Goal: Task Accomplishment & Management: Manage account settings

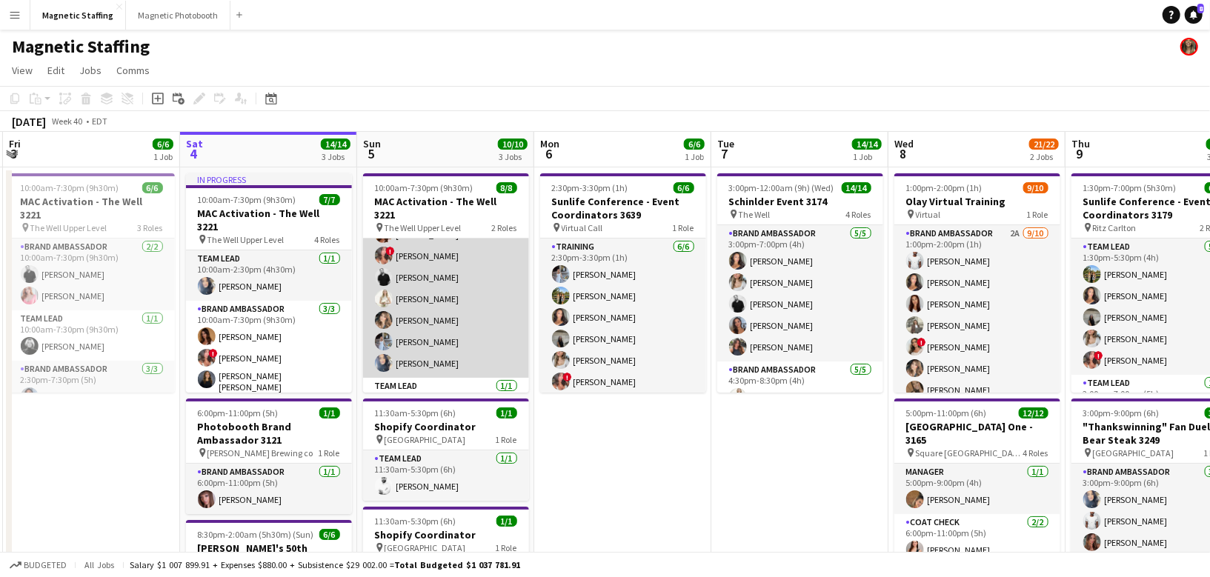
scroll to position [43, 0]
click at [493, 328] on app-card-role "Brand Ambassador [DATE] 10:00am-7:30pm (9h30m) [PERSON_NAME] ! [PERSON_NAME] [P…" at bounding box center [446, 285] width 166 height 179
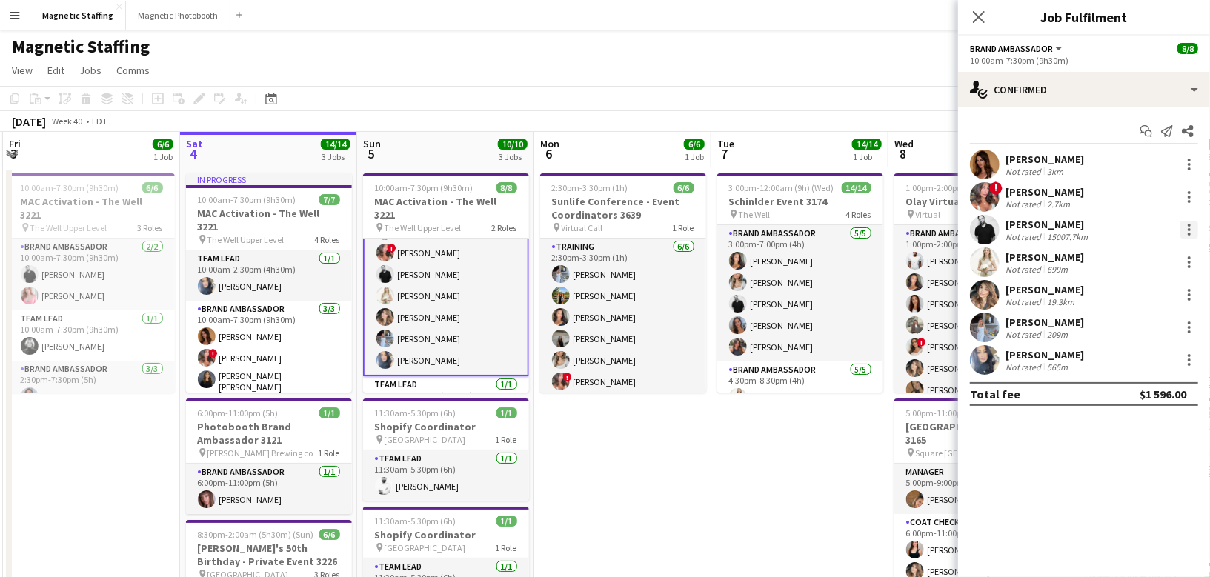
click at [1191, 230] on div at bounding box center [1189, 230] width 18 height 18
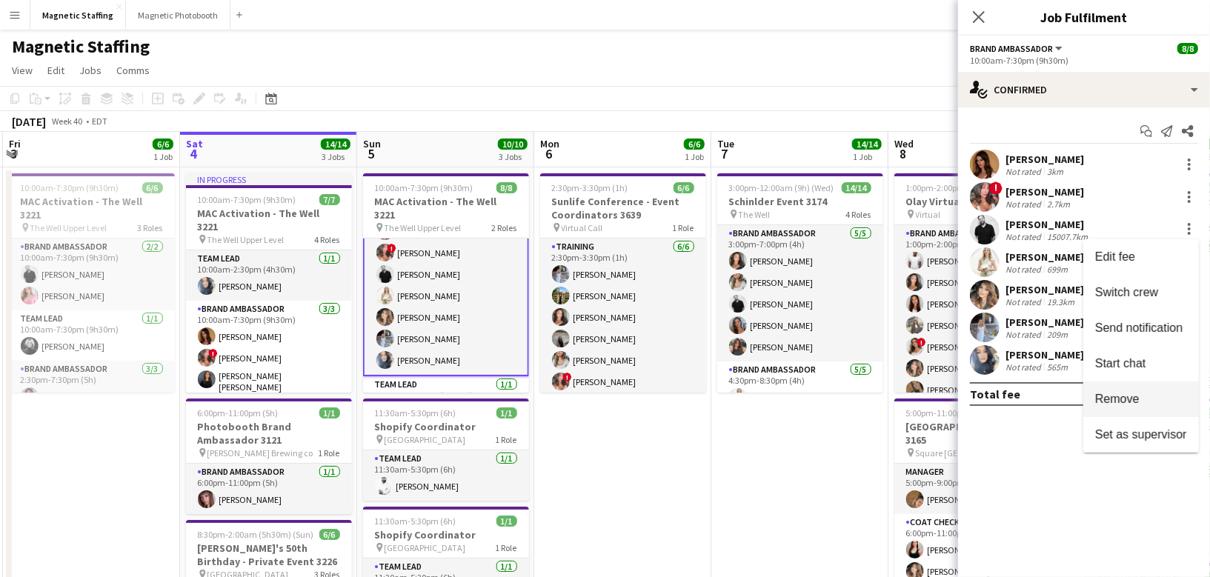
click at [1113, 402] on span "Remove" at bounding box center [1117, 398] width 44 height 13
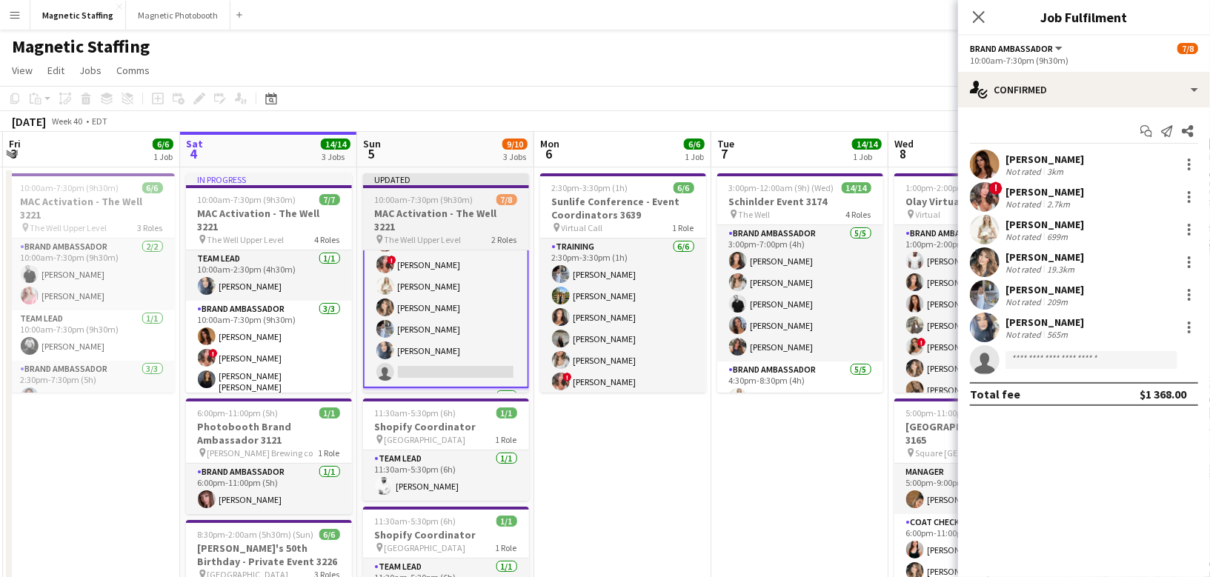
click at [468, 213] on h3 "MAC Activation - The Well 3221" at bounding box center [446, 220] width 166 height 27
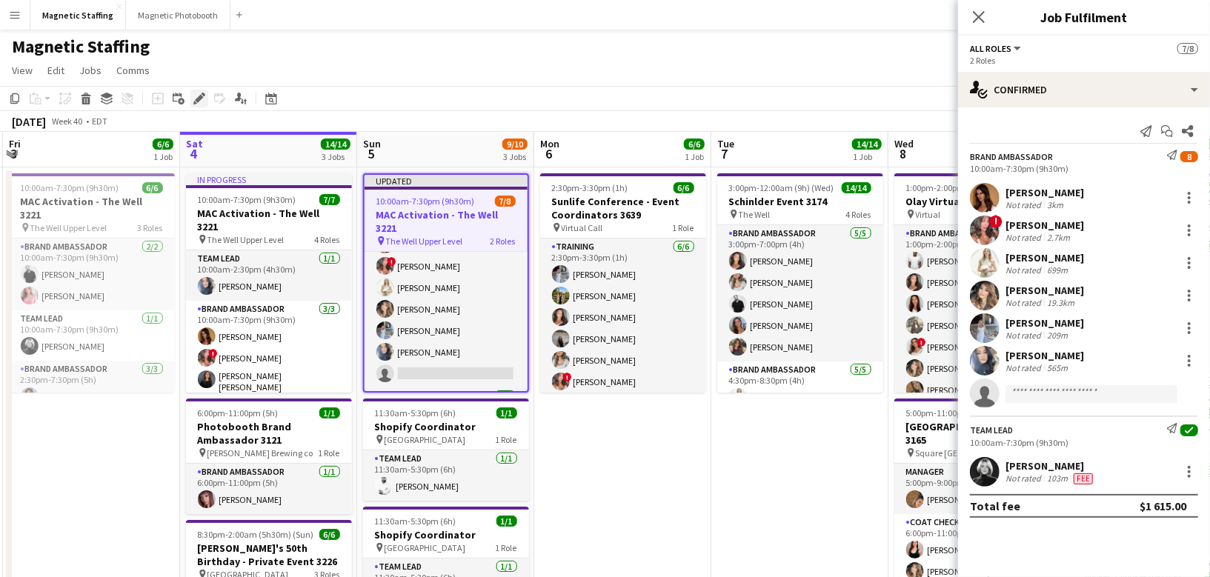
click at [198, 96] on icon "Edit" at bounding box center [199, 99] width 12 height 12
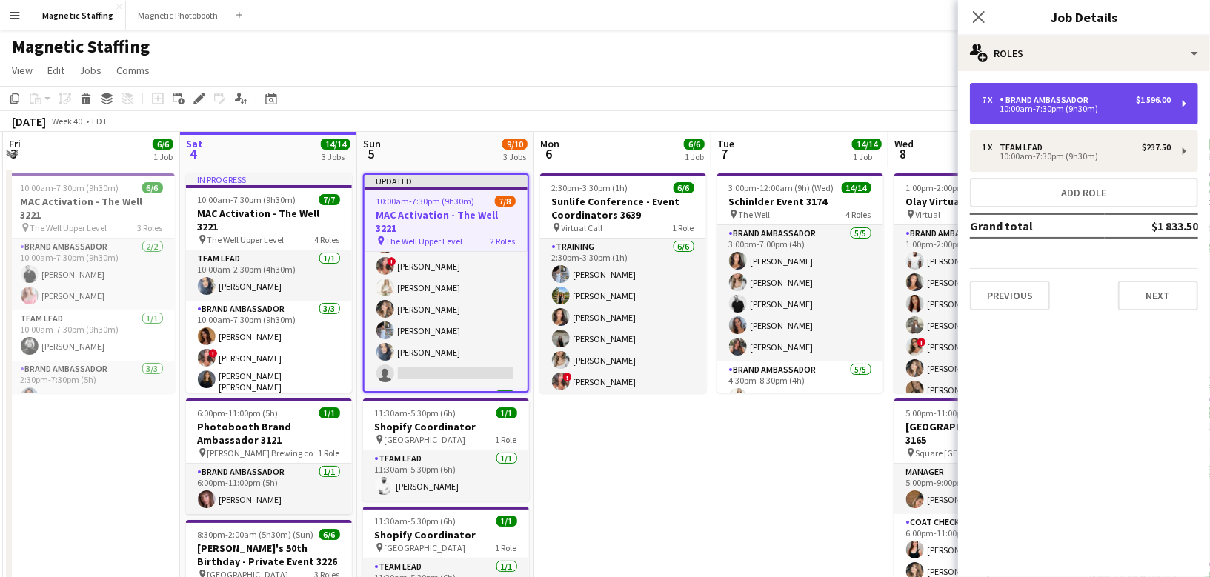
click at [1068, 113] on div "10:00am-7:30pm (9h30m)" at bounding box center [1076, 108] width 189 height 7
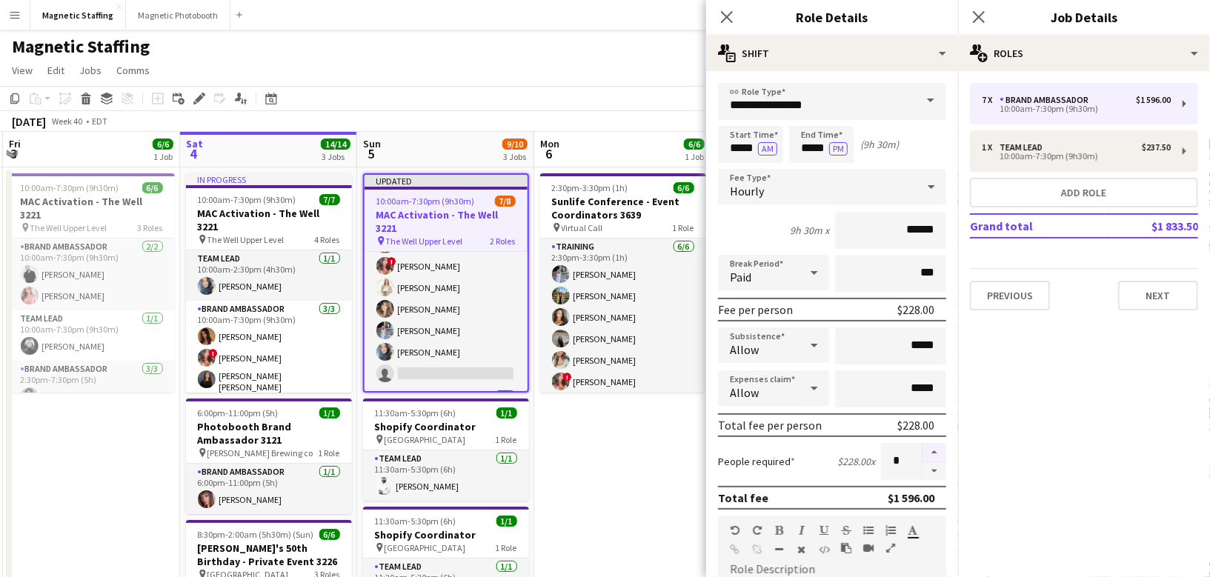
click at [937, 453] on button "button" at bounding box center [934, 452] width 24 height 19
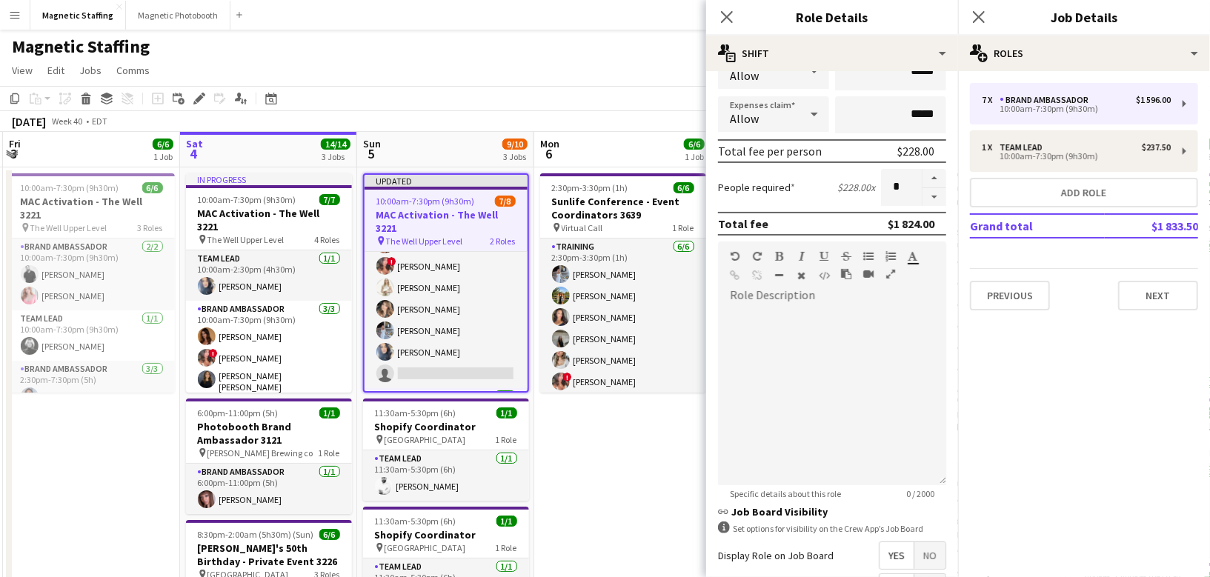
scroll to position [172, 0]
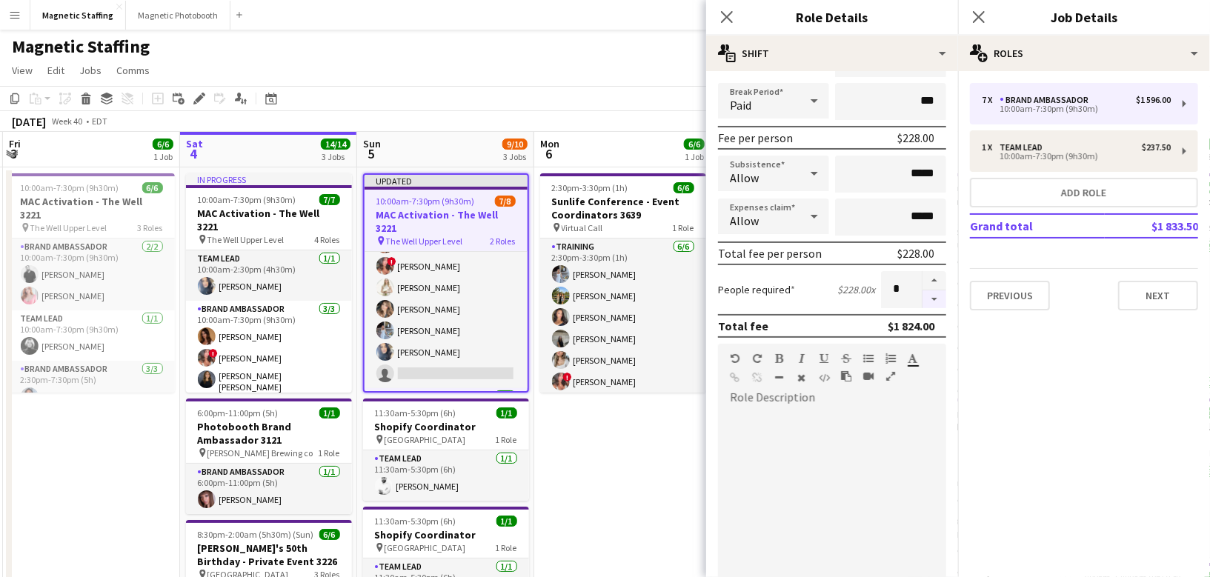
click at [933, 295] on button "button" at bounding box center [934, 299] width 24 height 19
type input "*"
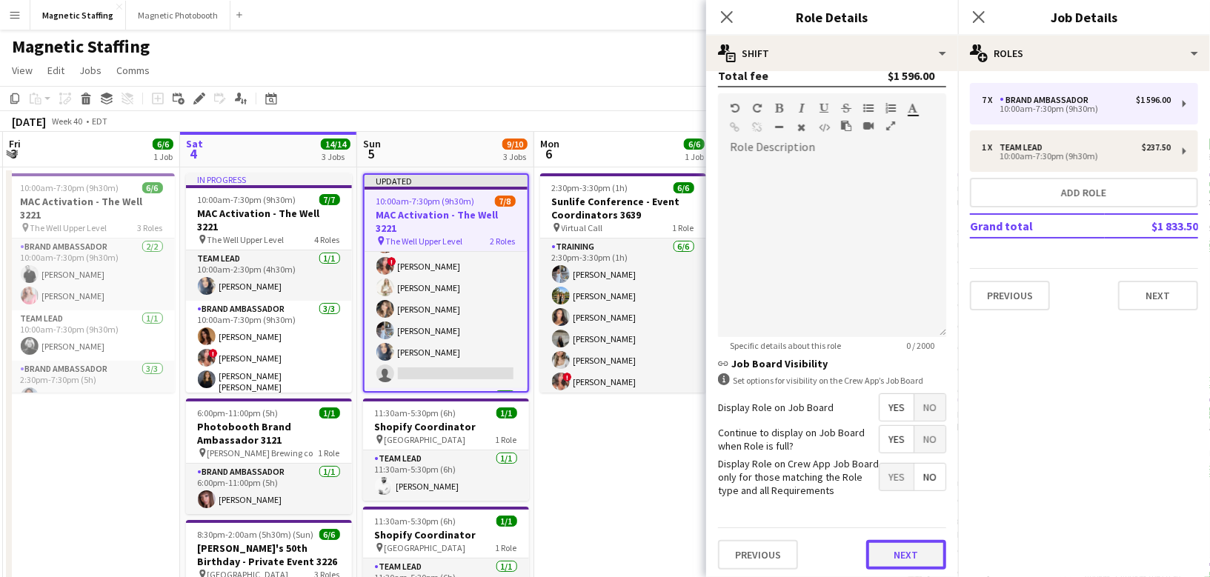
click at [905, 542] on button "Next" at bounding box center [906, 555] width 80 height 30
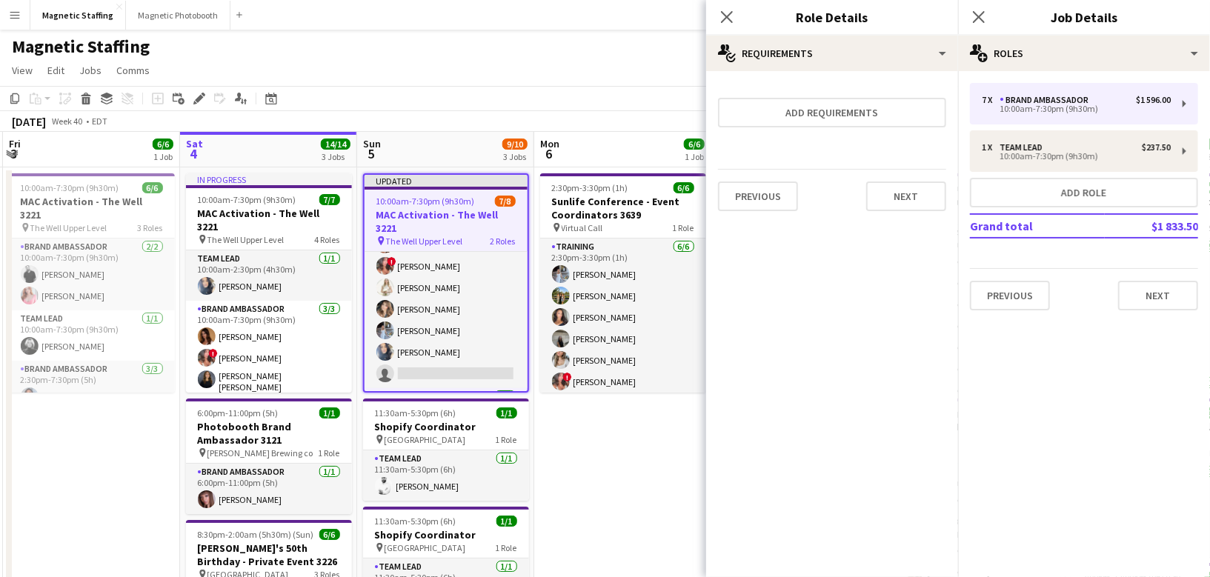
scroll to position [0, 0]
click at [914, 190] on button "Next" at bounding box center [906, 197] width 80 height 30
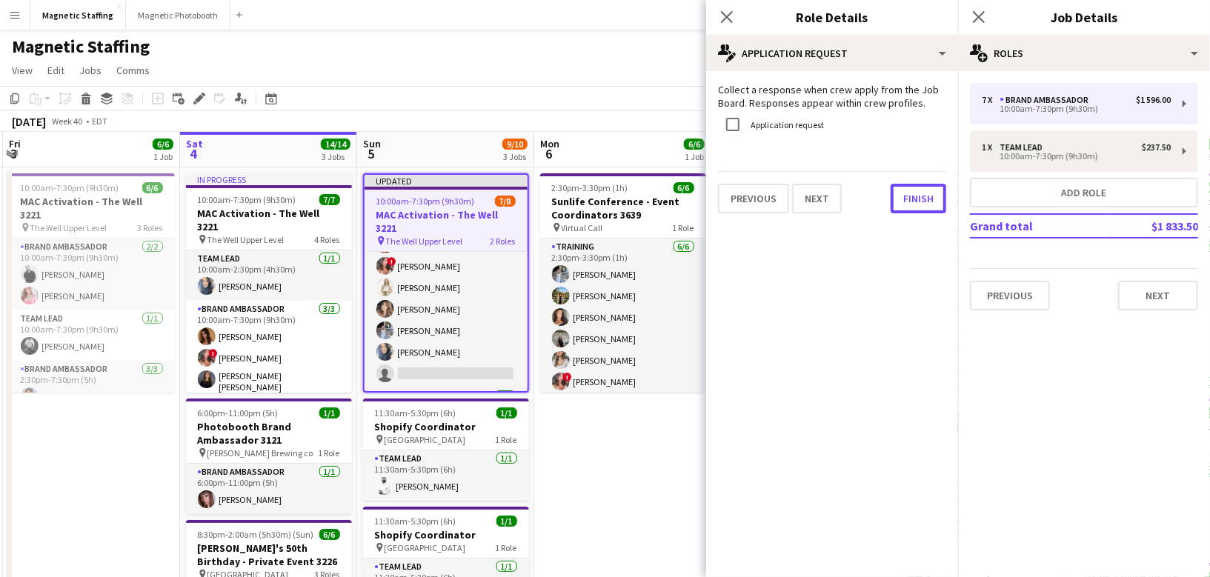
click at [914, 190] on button "Finish" at bounding box center [919, 199] width 56 height 30
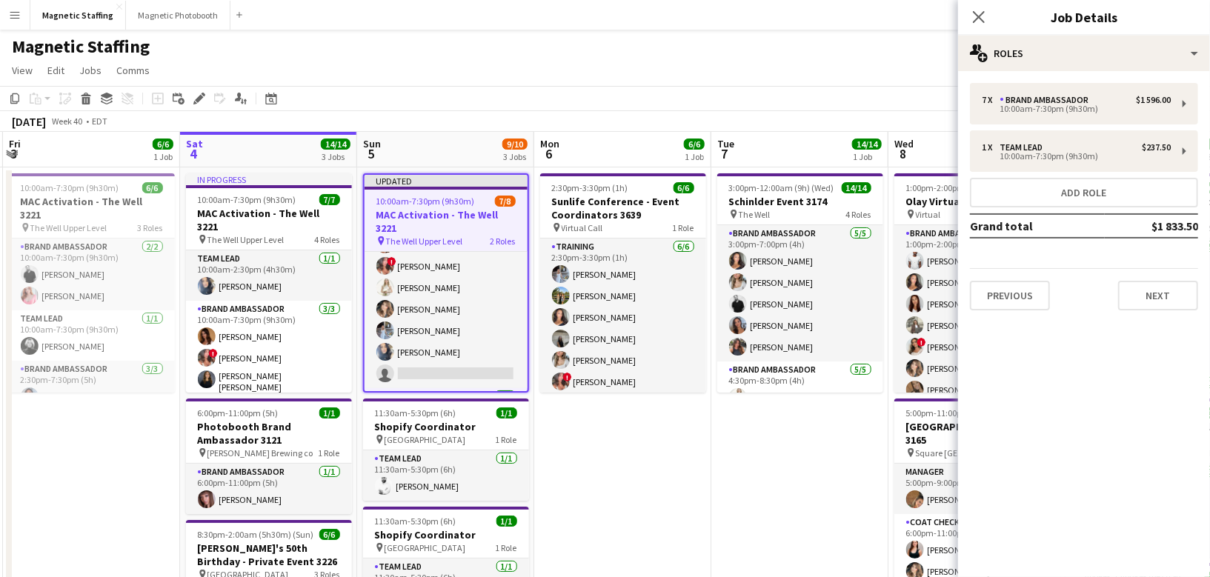
click at [805, 79] on app-page-menu "View Day view expanded Day view collapsed Month view Date picker Jump to [DATE]…" at bounding box center [605, 72] width 1210 height 28
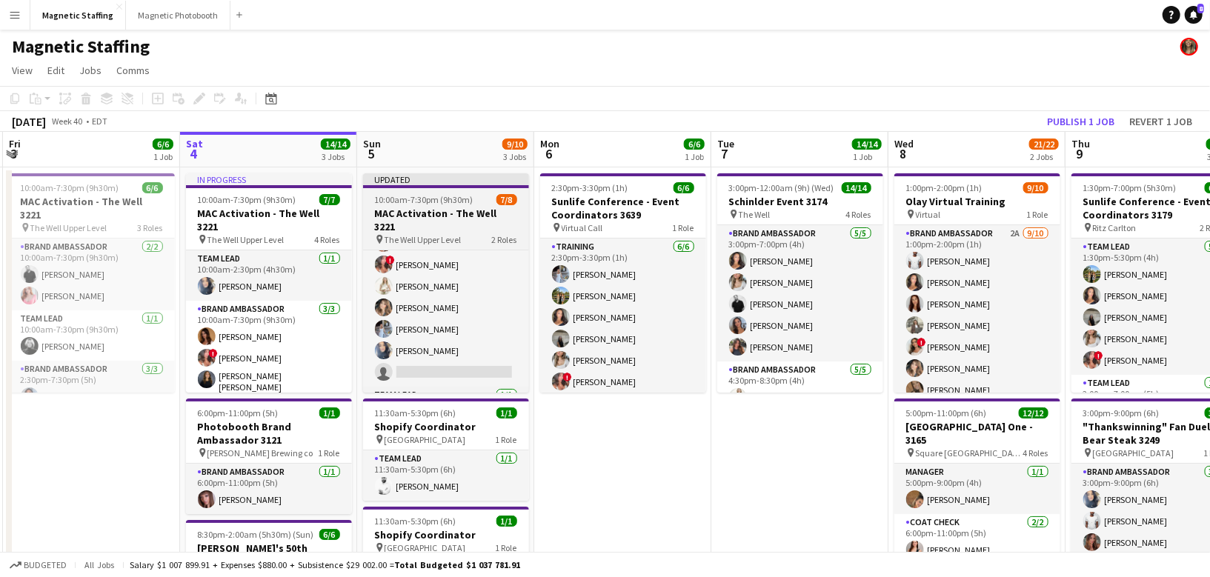
click at [425, 211] on h3 "MAC Activation - The Well 3221" at bounding box center [446, 220] width 166 height 27
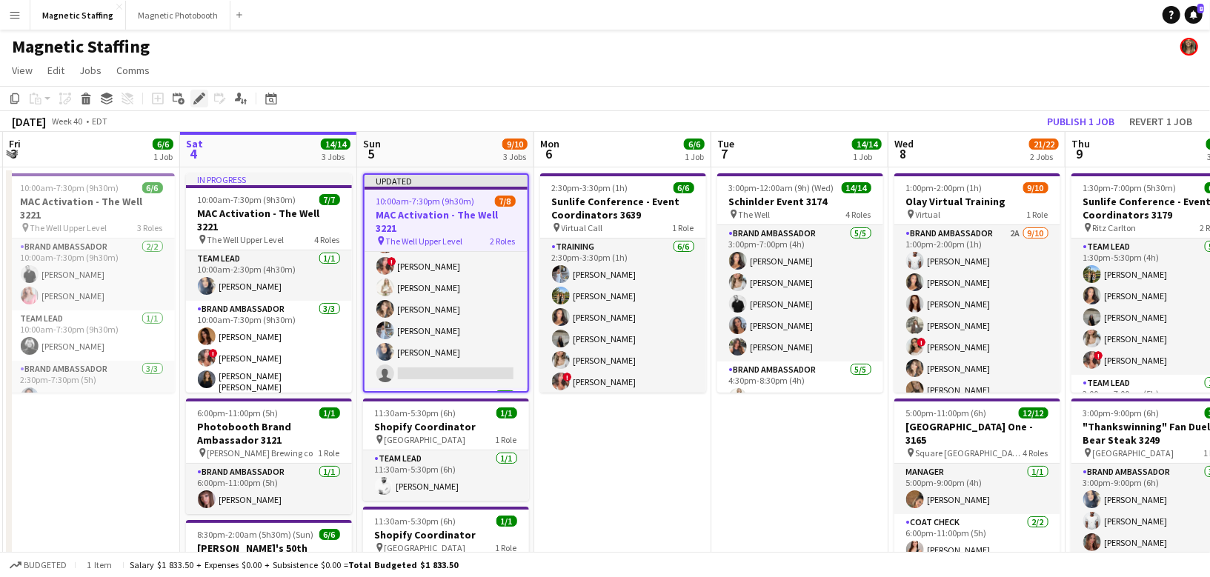
click at [202, 96] on icon at bounding box center [199, 99] width 8 height 8
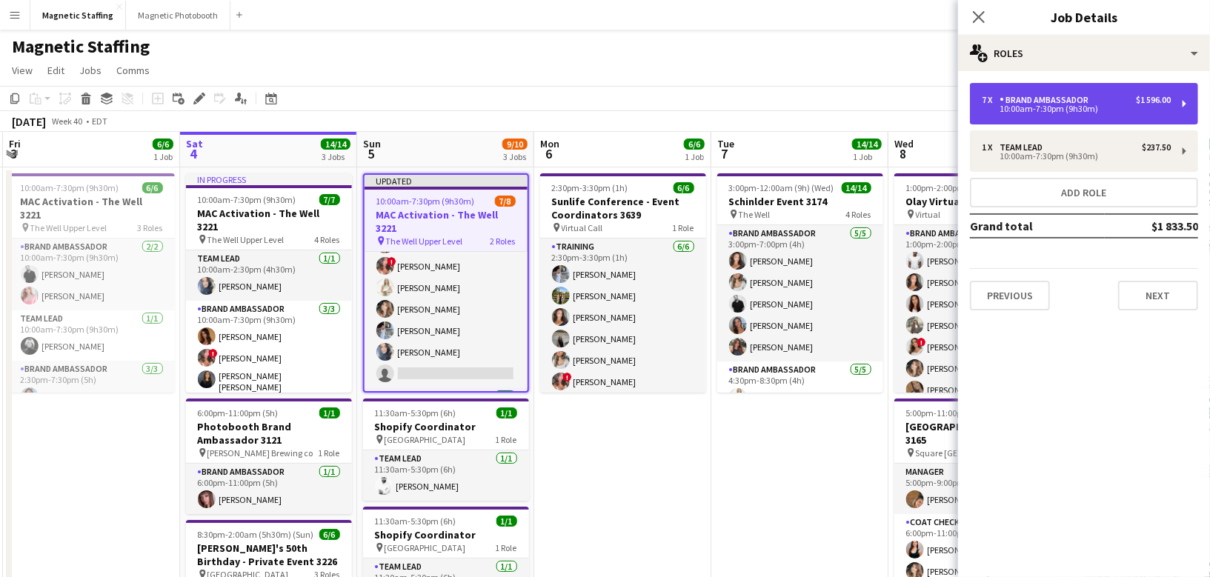
click at [1097, 113] on div "7 x Brand Ambassador $1 596.00 10:00am-7:30pm (9h30m)" at bounding box center [1084, 103] width 228 height 41
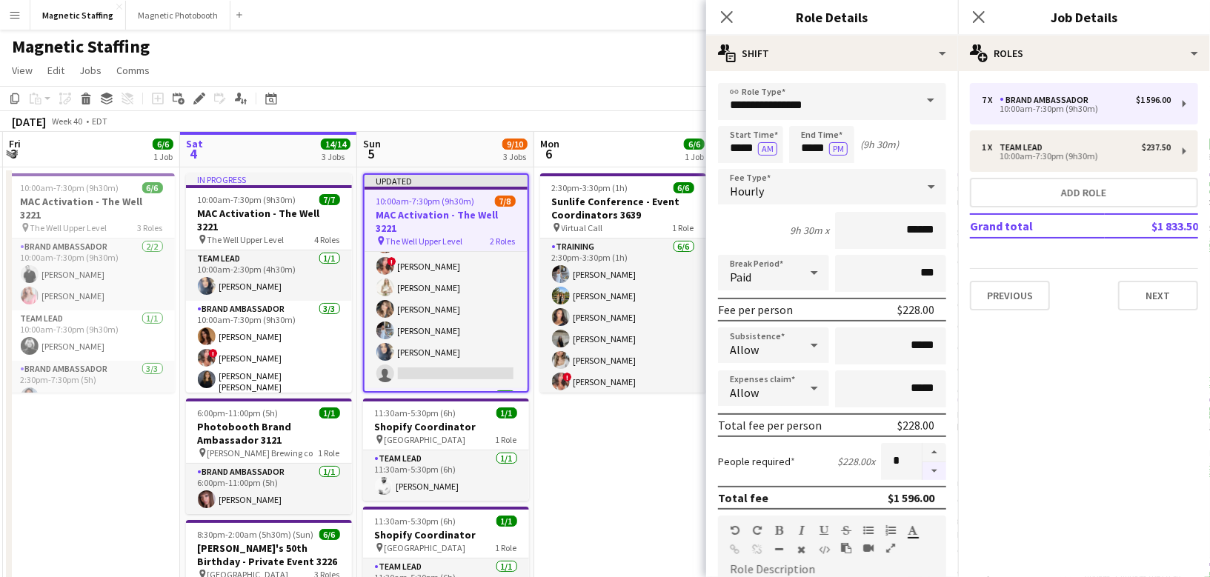
click at [940, 470] on button "button" at bounding box center [934, 471] width 24 height 19
click at [940, 470] on div at bounding box center [934, 461] width 24 height 37
click at [935, 447] on button "button" at bounding box center [934, 452] width 24 height 19
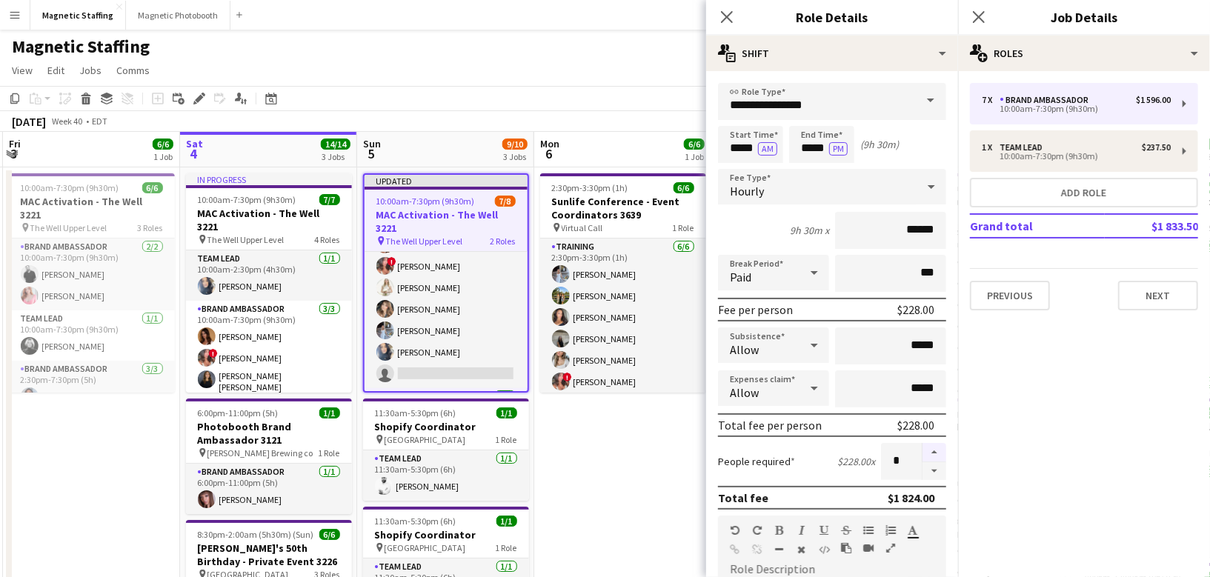
click at [935, 447] on button "button" at bounding box center [934, 452] width 24 height 19
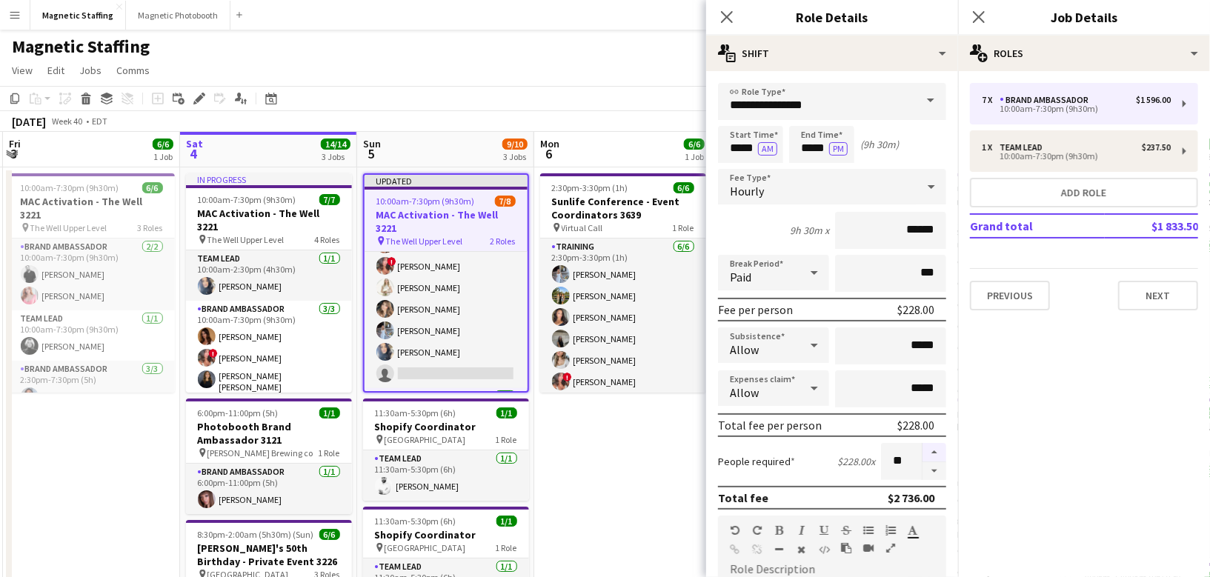
click at [935, 447] on button "button" at bounding box center [934, 452] width 24 height 19
click at [940, 470] on button "button" at bounding box center [934, 471] width 24 height 19
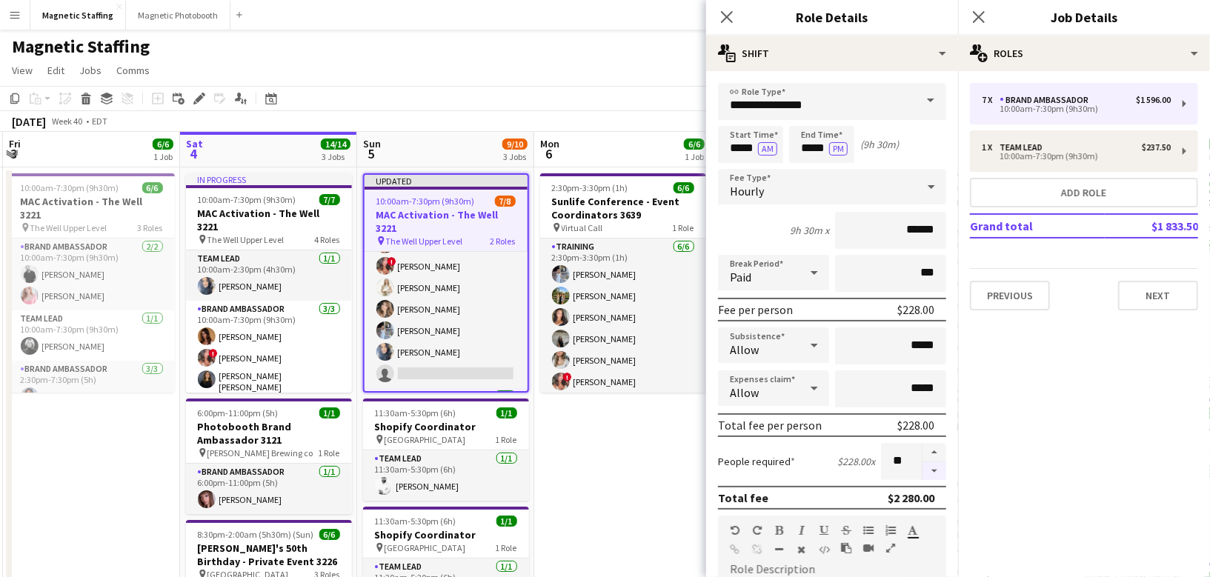
click at [940, 470] on button "button" at bounding box center [934, 471] width 24 height 19
type input "*"
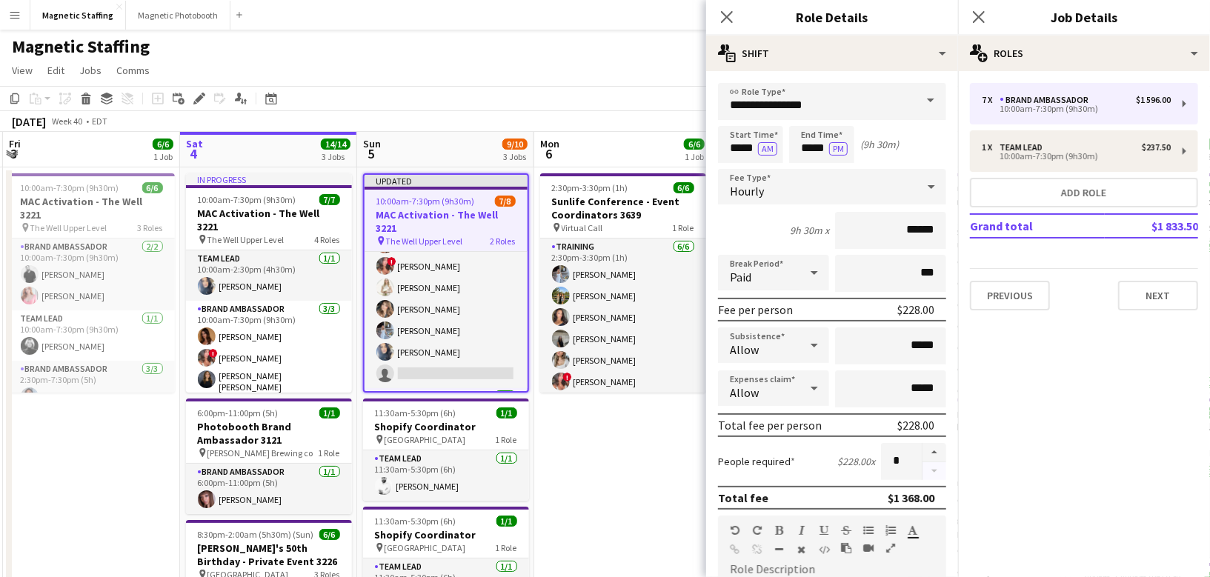
click at [940, 470] on div at bounding box center [934, 461] width 24 height 37
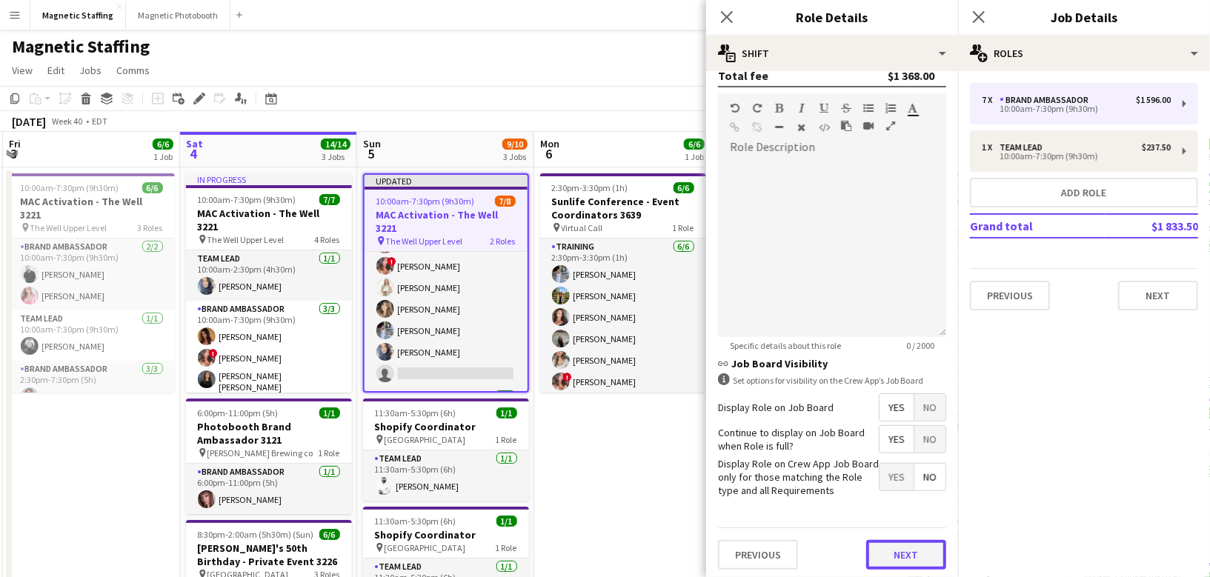
click at [902, 540] on button "Next" at bounding box center [906, 555] width 80 height 30
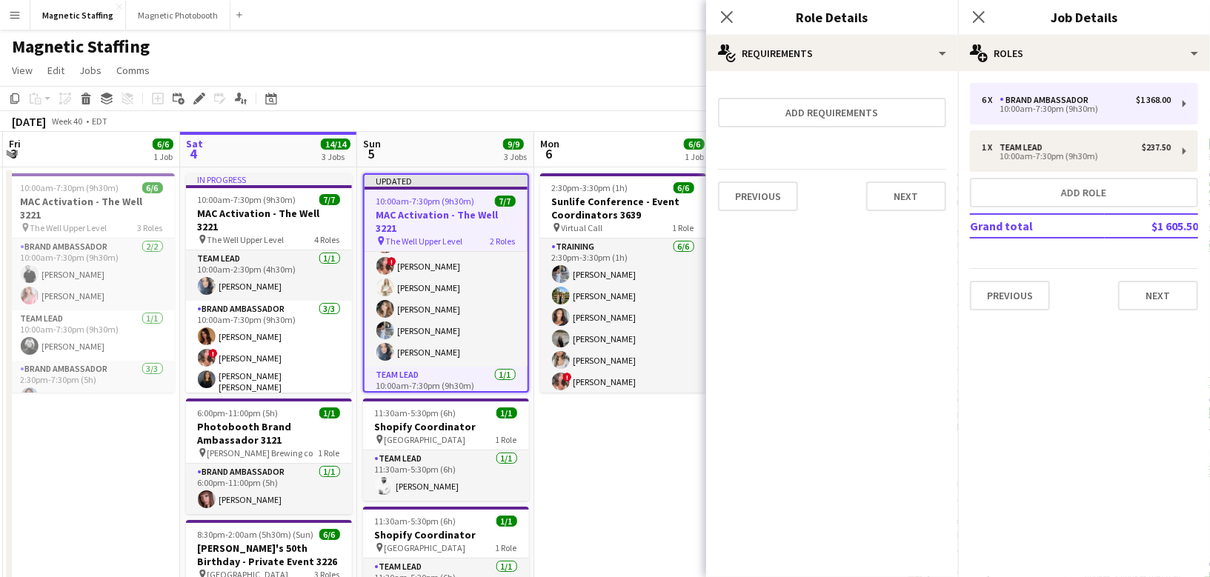
scroll to position [0, 0]
click at [901, 202] on button "Next" at bounding box center [906, 197] width 80 height 30
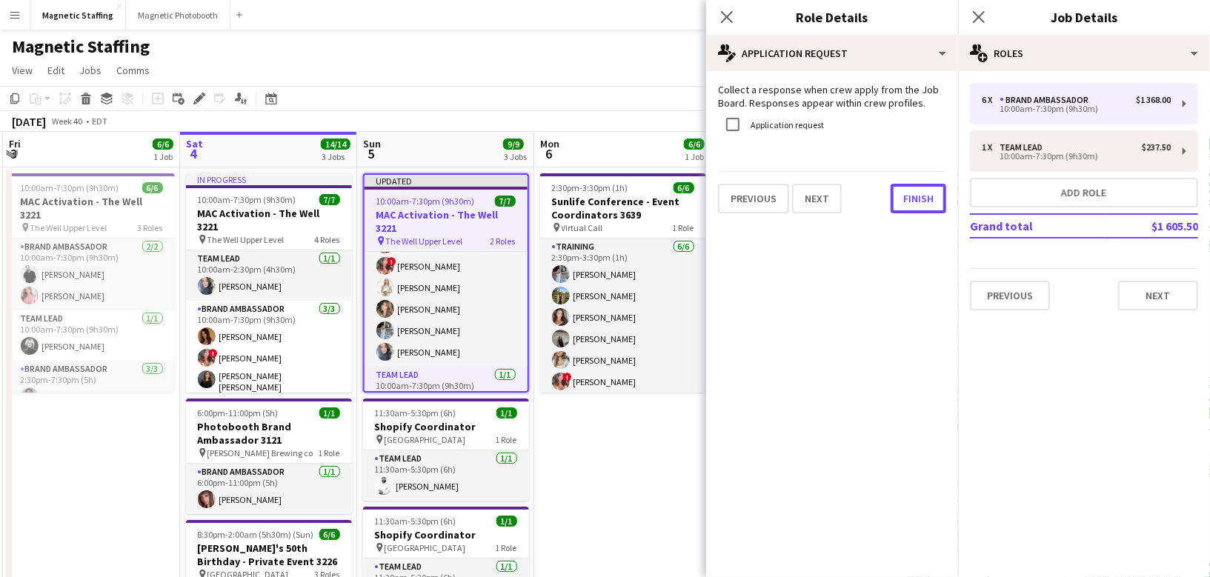
click at [901, 202] on button "Finish" at bounding box center [919, 199] width 56 height 30
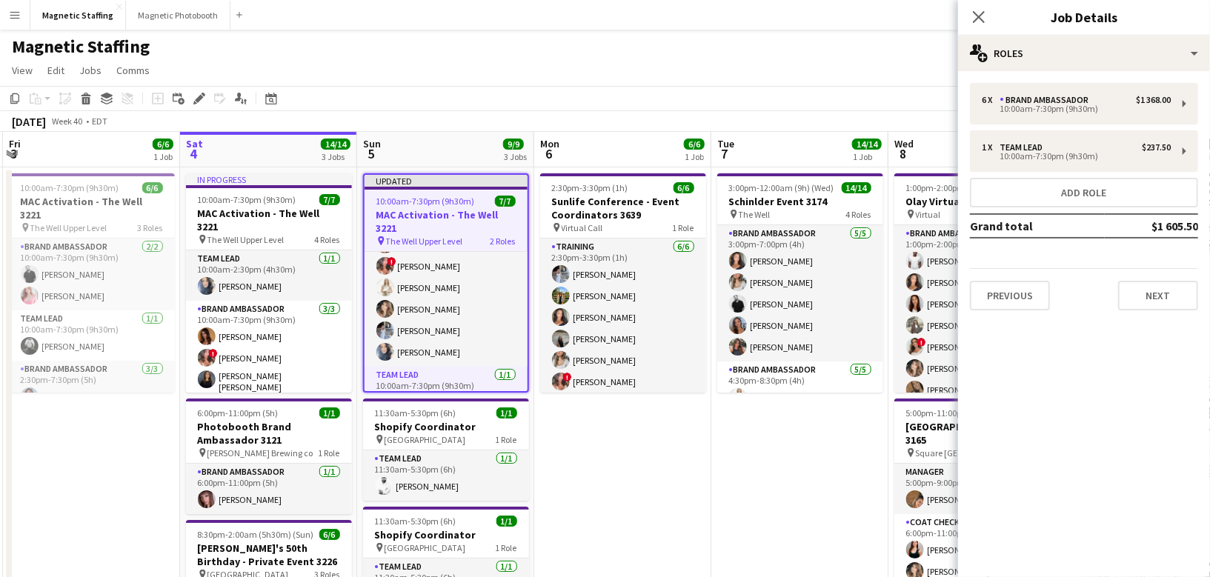
click at [883, 102] on app-toolbar "Copy Paste Paste Command V Paste with crew Command Shift V Paste linked Job [GE…" at bounding box center [605, 98] width 1210 height 25
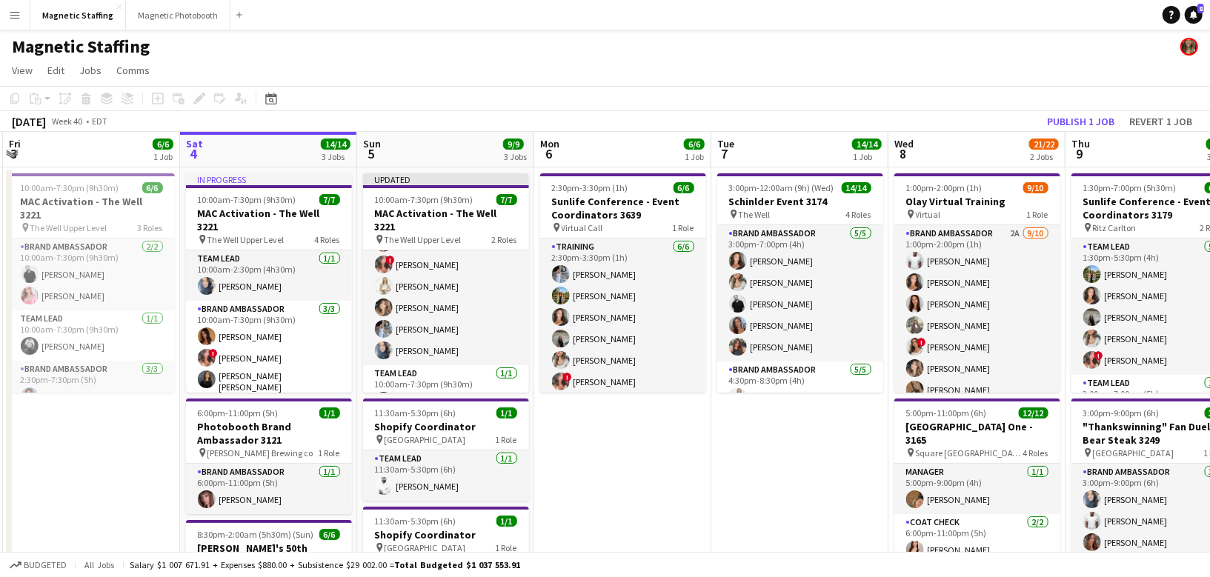
click at [1091, 110] on div "Copy Paste Paste Command V Paste with crew Command Shift V Paste linked Job [GE…" at bounding box center [605, 109] width 1210 height 46
click at [1085, 127] on button "Publish 1 job" at bounding box center [1080, 121] width 79 height 19
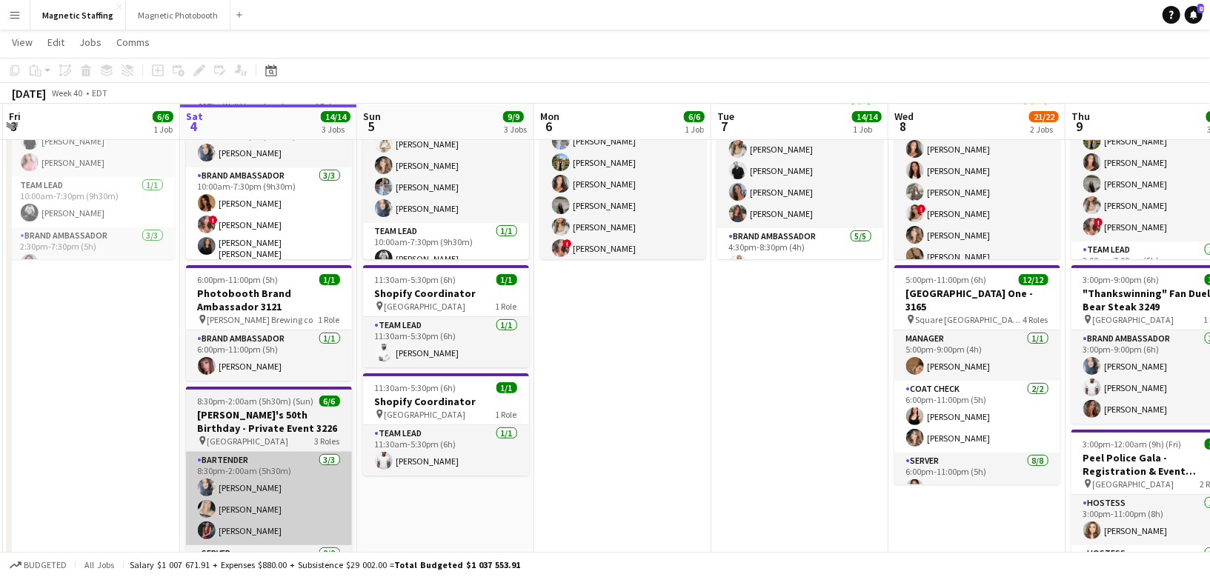
scroll to position [132, 0]
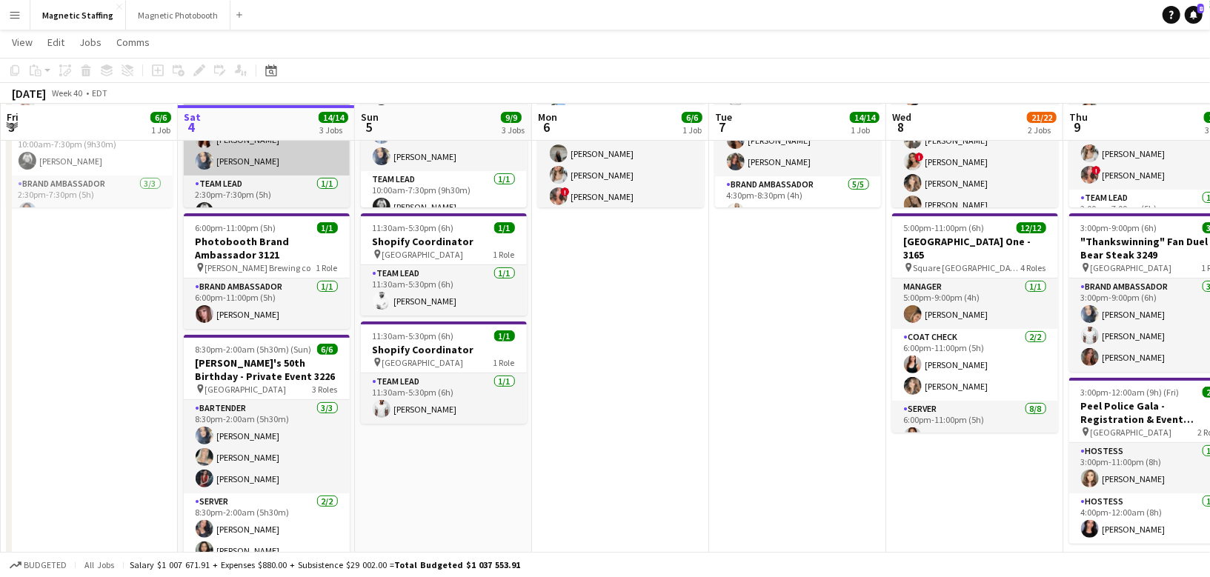
scroll to position [185, 0]
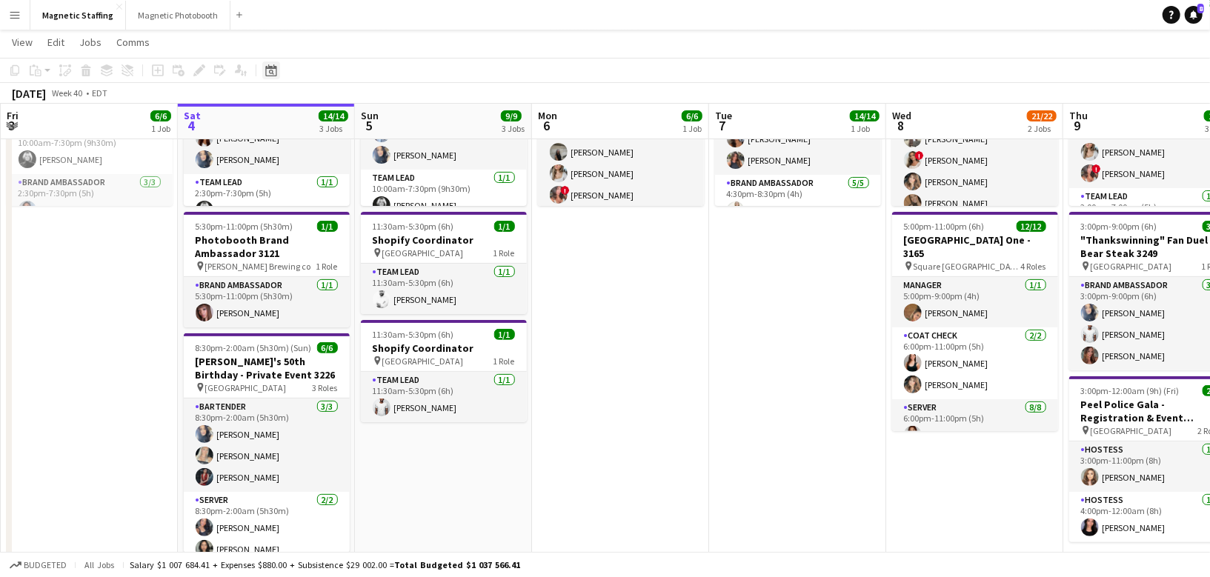
click at [265, 68] on icon at bounding box center [270, 70] width 11 height 12
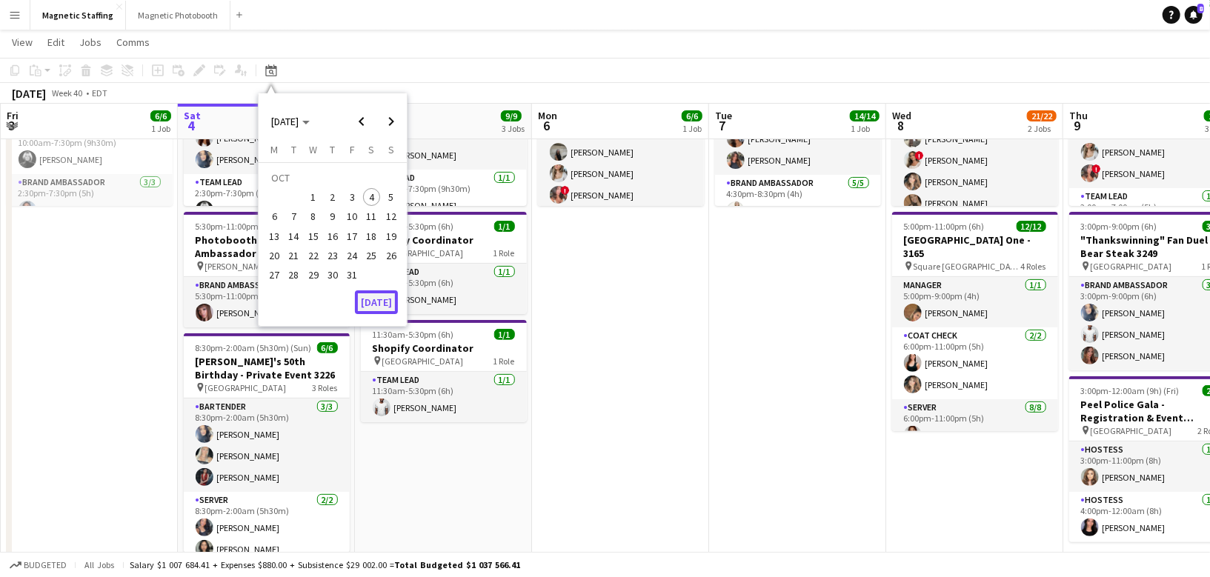
click at [385, 292] on button "[DATE]" at bounding box center [376, 302] width 43 height 24
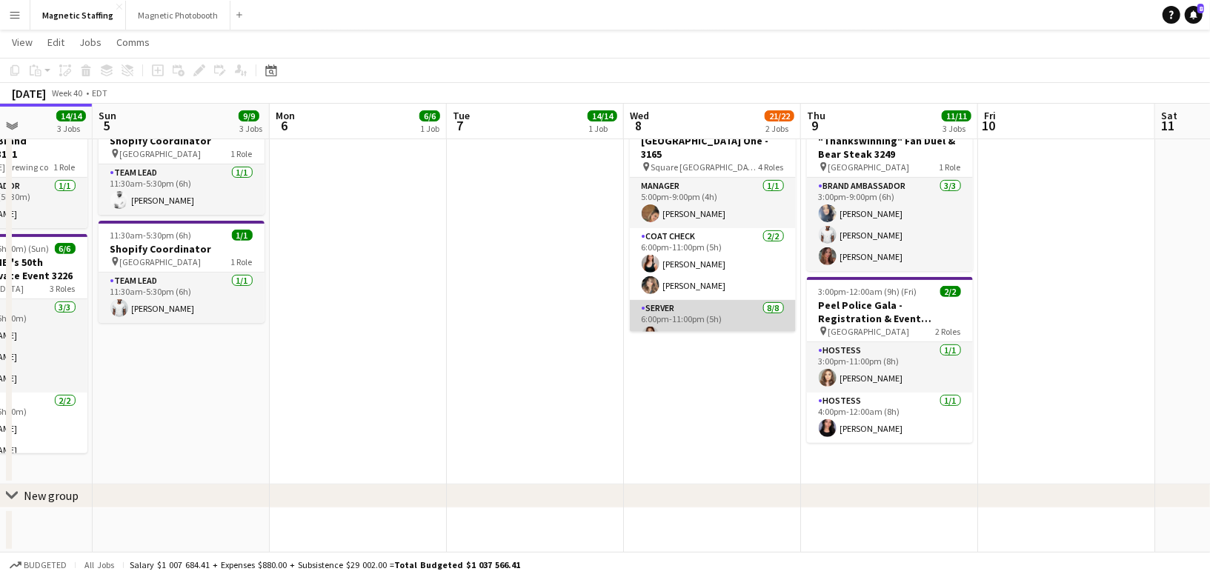
scroll to position [219, 0]
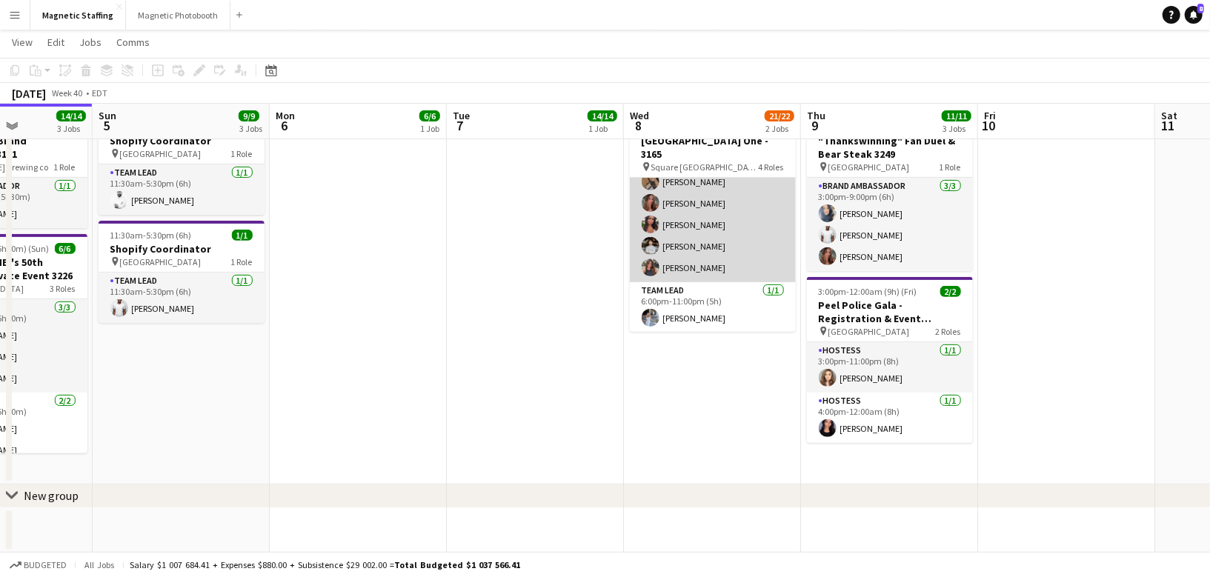
click at [708, 219] on app-card-role "Server 8/8 6:00pm-11:00pm (5h) Luana Cima Madi Booth Mike Oelker erica Musso Me…" at bounding box center [713, 182] width 166 height 201
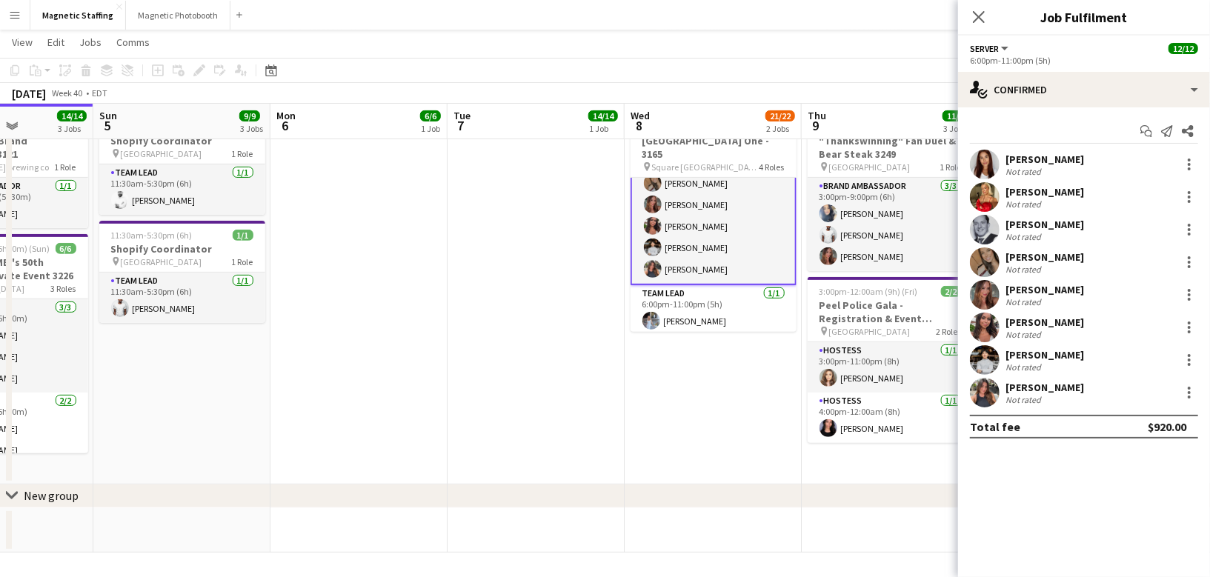
scroll to position [220, 0]
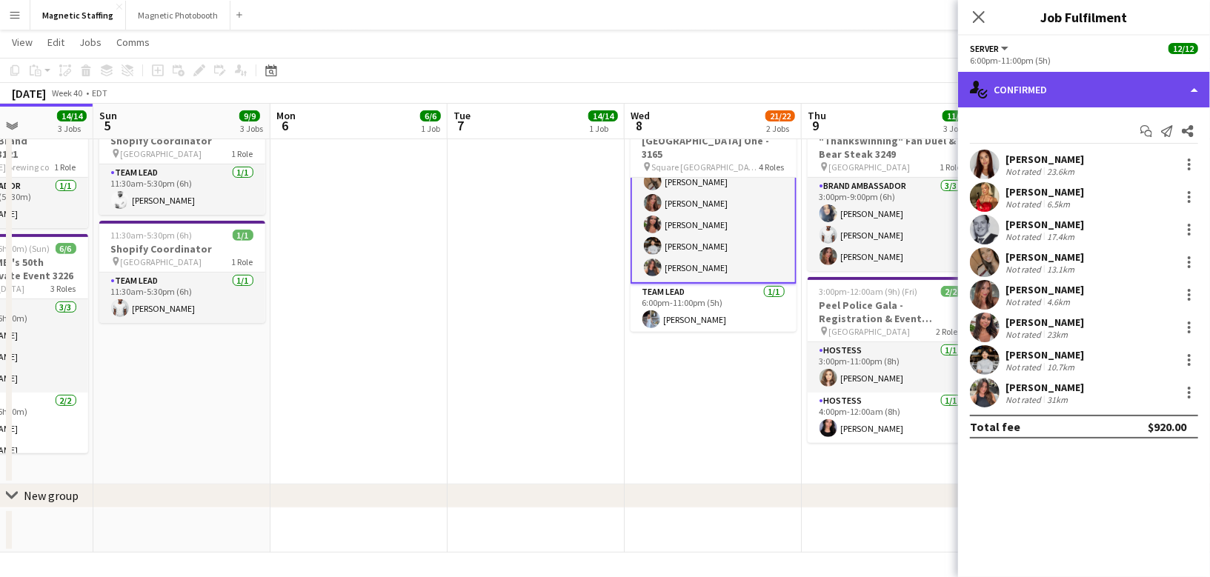
click at [1064, 90] on div "single-neutral-actions-check-2 Confirmed" at bounding box center [1084, 90] width 252 height 36
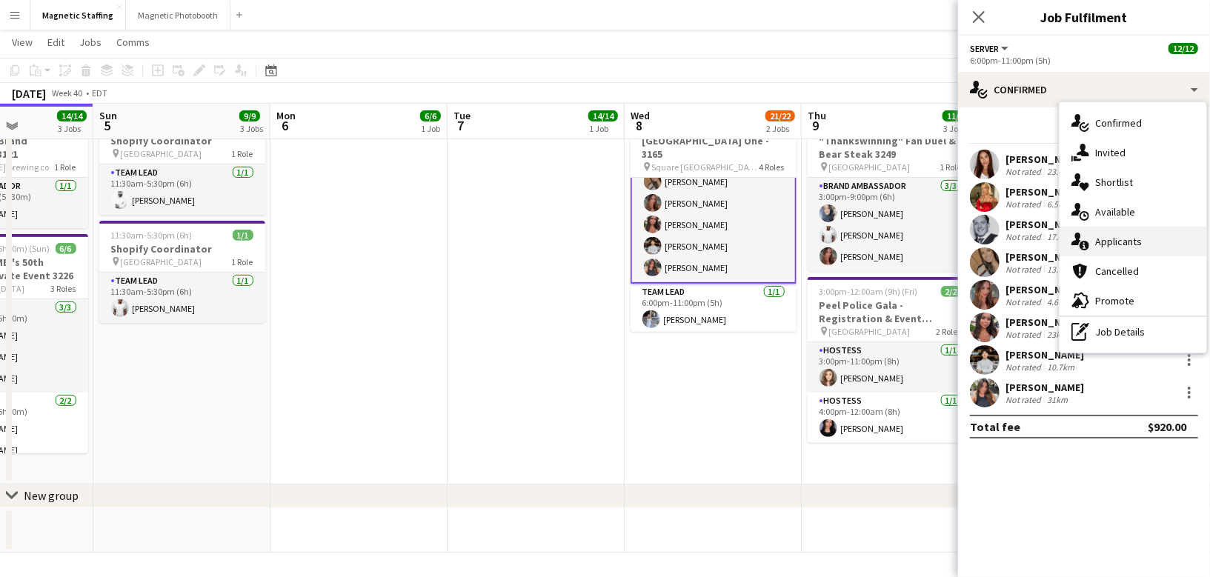
click at [1091, 241] on div "single-neutral-actions-information Applicants" at bounding box center [1133, 242] width 147 height 30
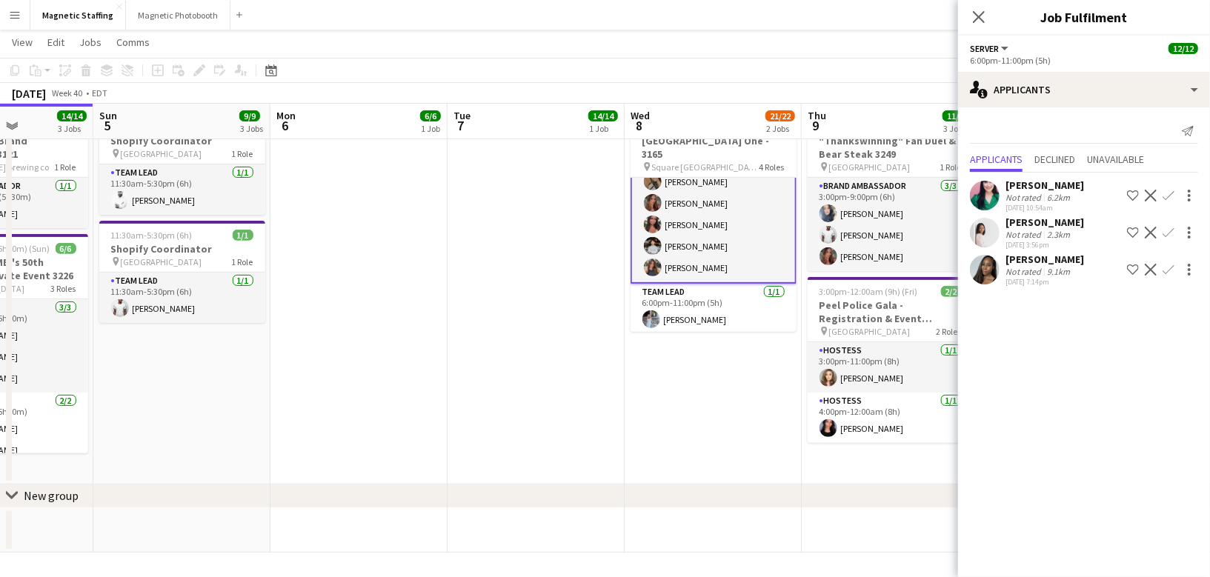
click at [799, 405] on app-date-cell "1:00pm-2:00pm (1h) 9/10 Olay Virtual Training pin Virtual 1 Role Brand Ambassad…" at bounding box center [713, 182] width 177 height 603
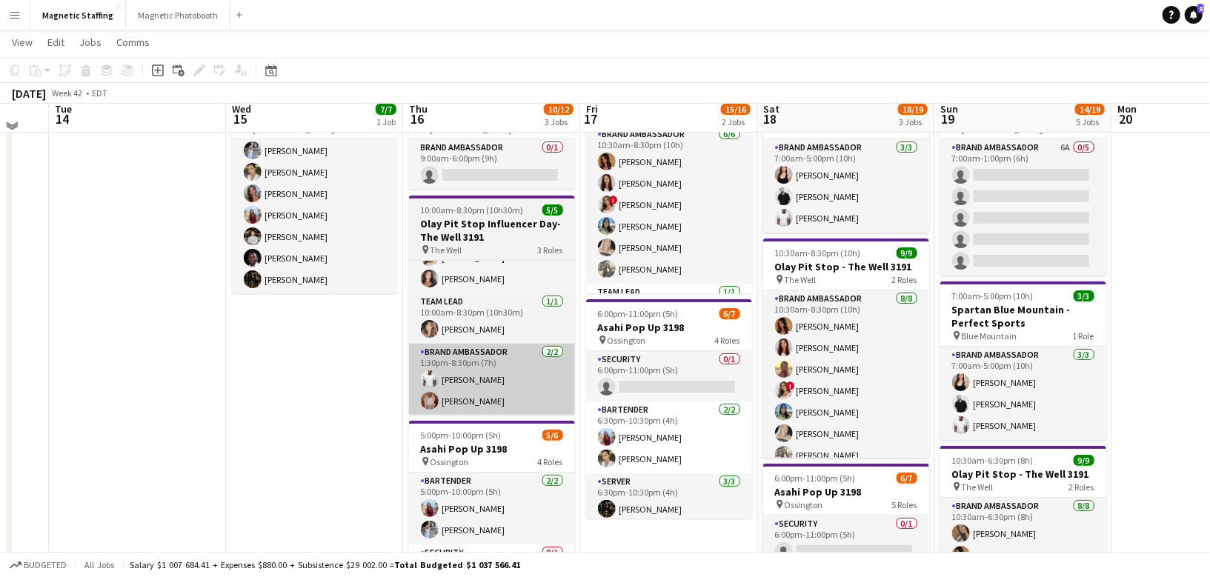
scroll to position [89, 0]
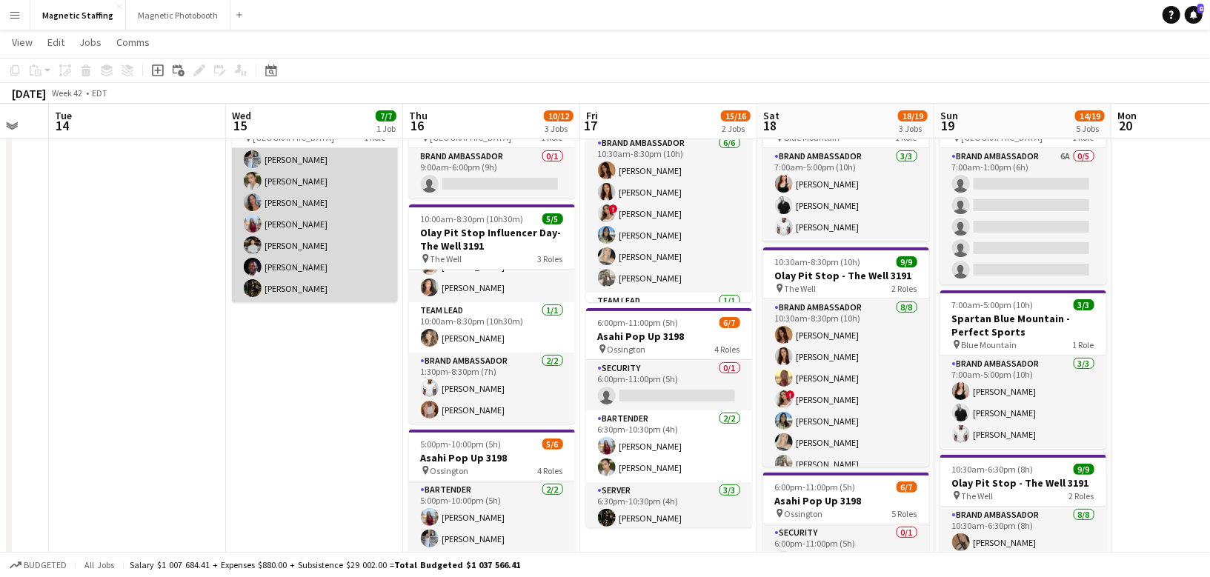
click at [304, 242] on app-card-role "Brand Ambassador 7/7 5:30pm-8:30pm (3h) Heather Siemonsen Mia Truong Diana Mich…" at bounding box center [315, 213] width 166 height 179
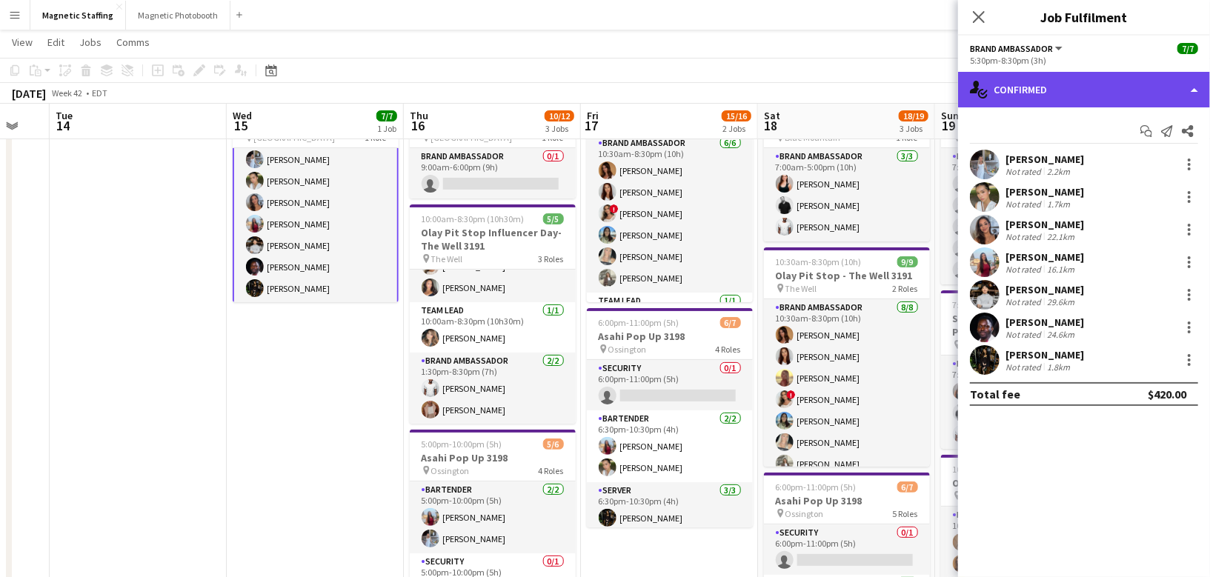
click at [1071, 102] on div "single-neutral-actions-check-2 Confirmed" at bounding box center [1084, 90] width 252 height 36
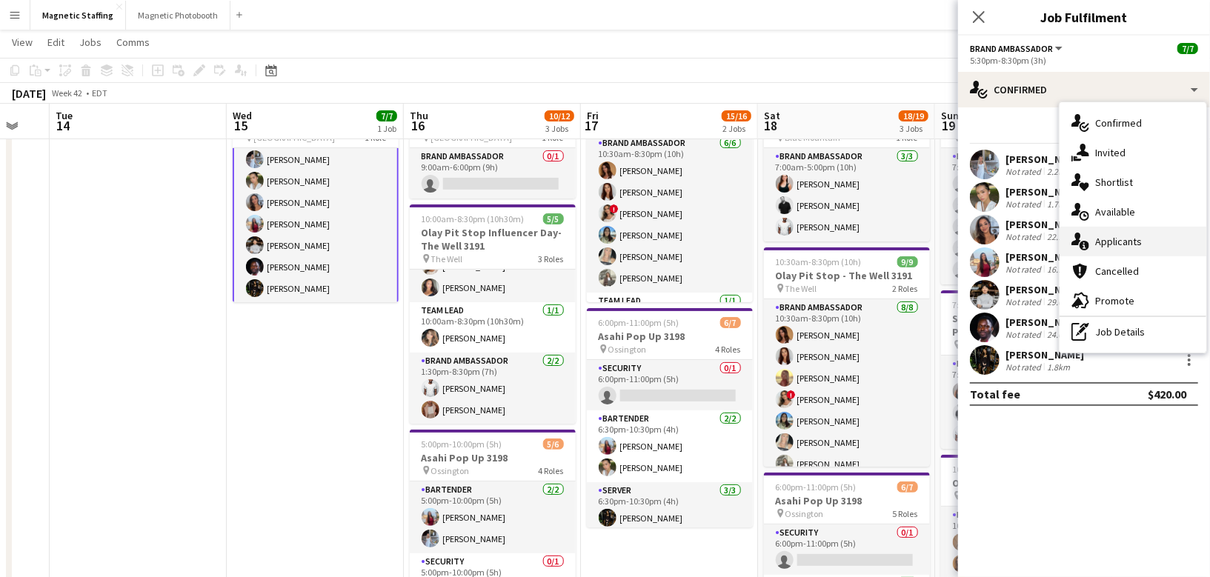
click at [1103, 243] on span "Applicants" at bounding box center [1118, 241] width 47 height 13
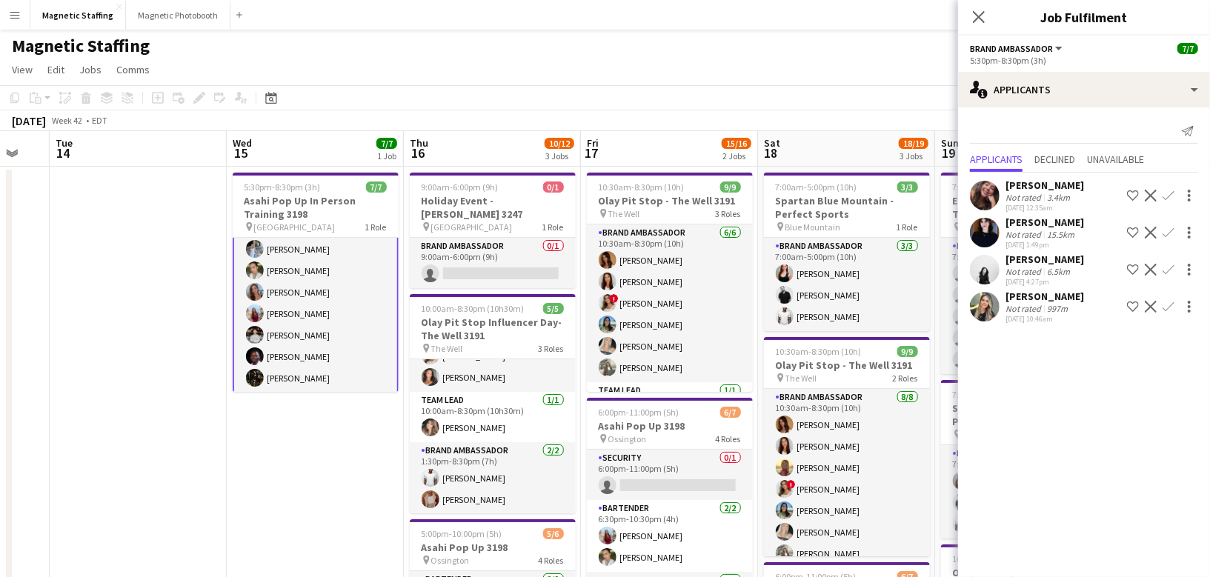
scroll to position [0, 0]
click at [276, 204] on h3 "Asahi Pop Up In Person Training 3198" at bounding box center [316, 208] width 166 height 27
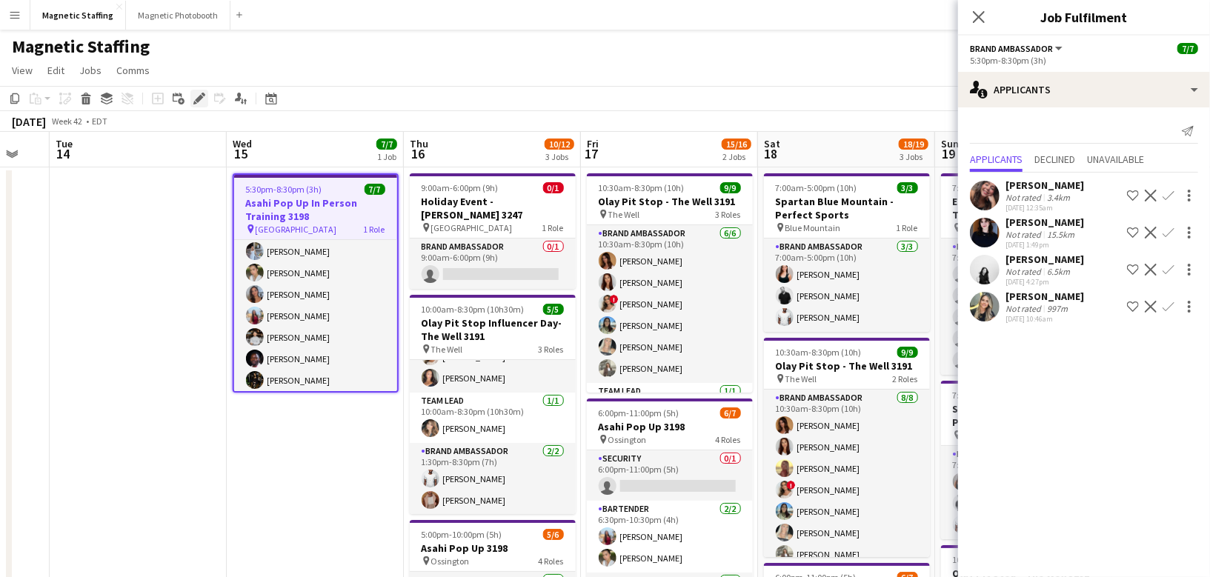
click at [198, 99] on icon at bounding box center [199, 99] width 8 height 8
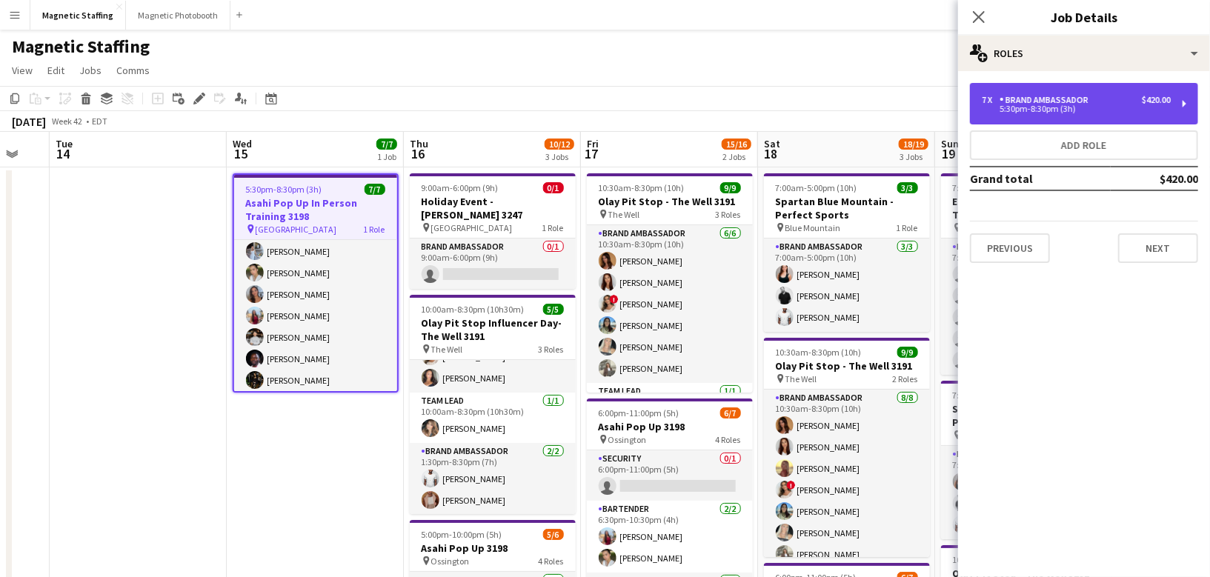
click at [1097, 97] on div "7 x Brand Ambassador $420.00" at bounding box center [1076, 100] width 189 height 10
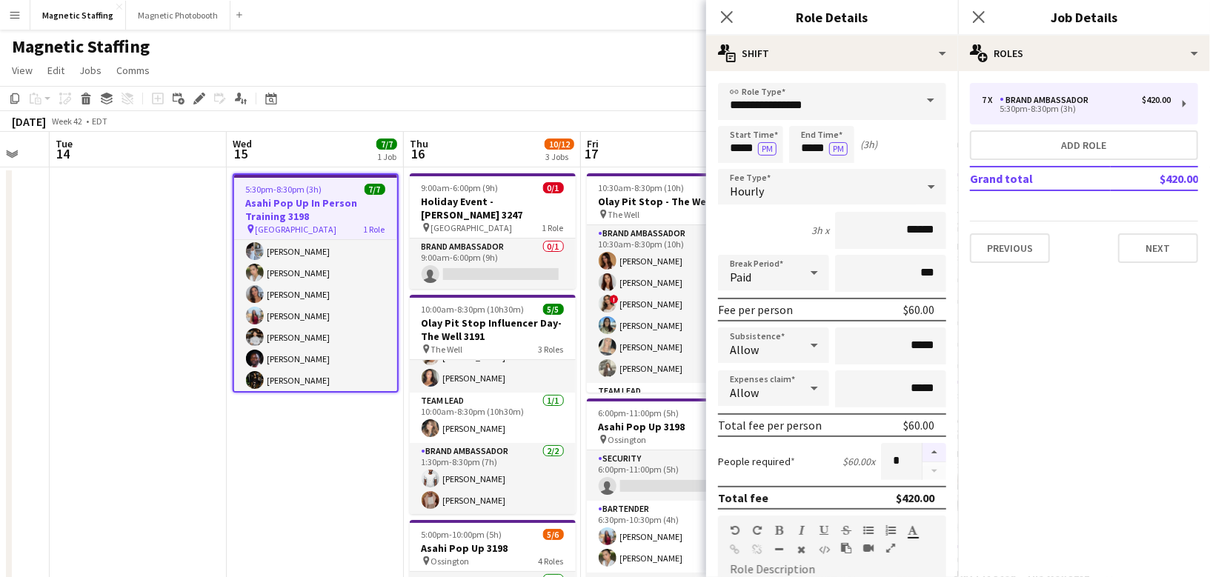
click at [934, 451] on button "button" at bounding box center [934, 452] width 24 height 19
type input "*"
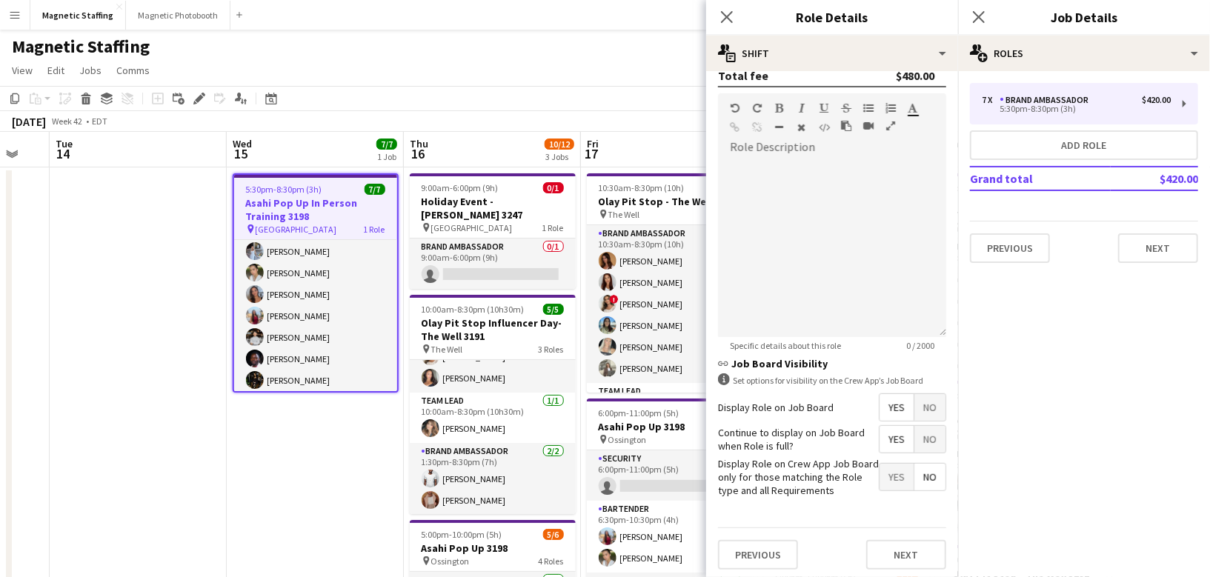
click at [912, 565] on div "Previous Next" at bounding box center [832, 555] width 228 height 54
click at [916, 551] on button "Next" at bounding box center [906, 555] width 80 height 30
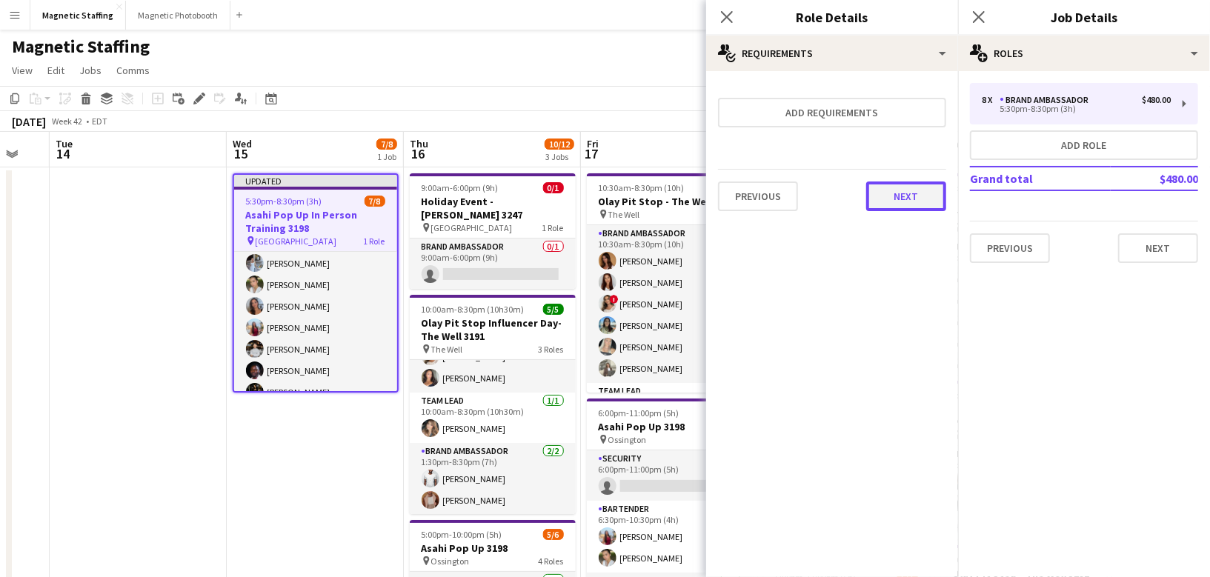
click at [914, 196] on button "Next" at bounding box center [906, 197] width 80 height 30
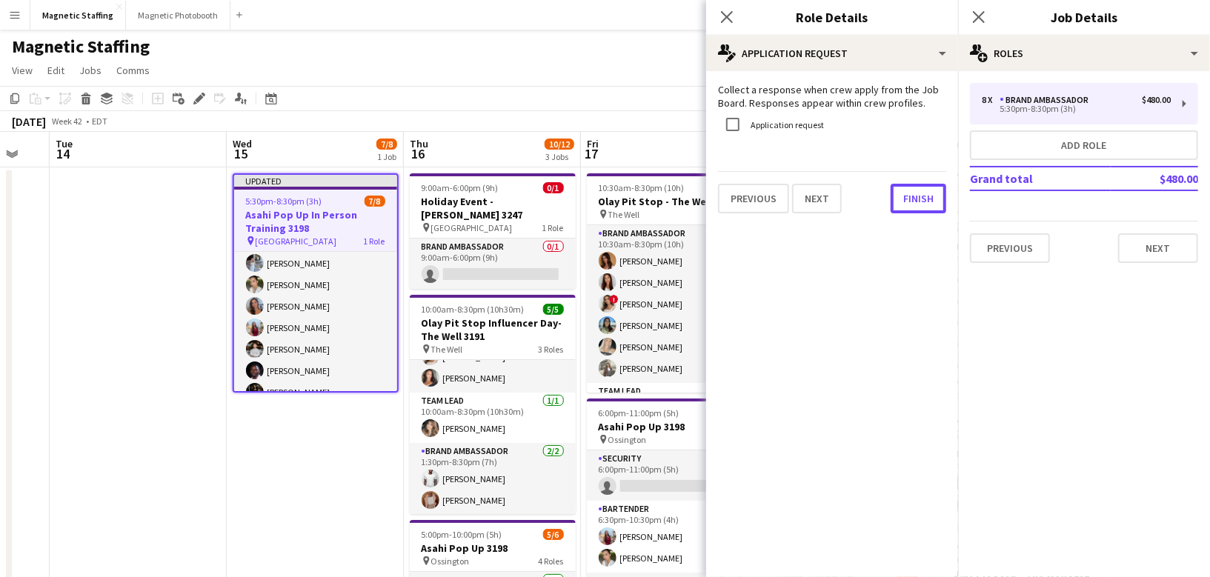
click at [914, 196] on button "Finish" at bounding box center [919, 199] width 56 height 30
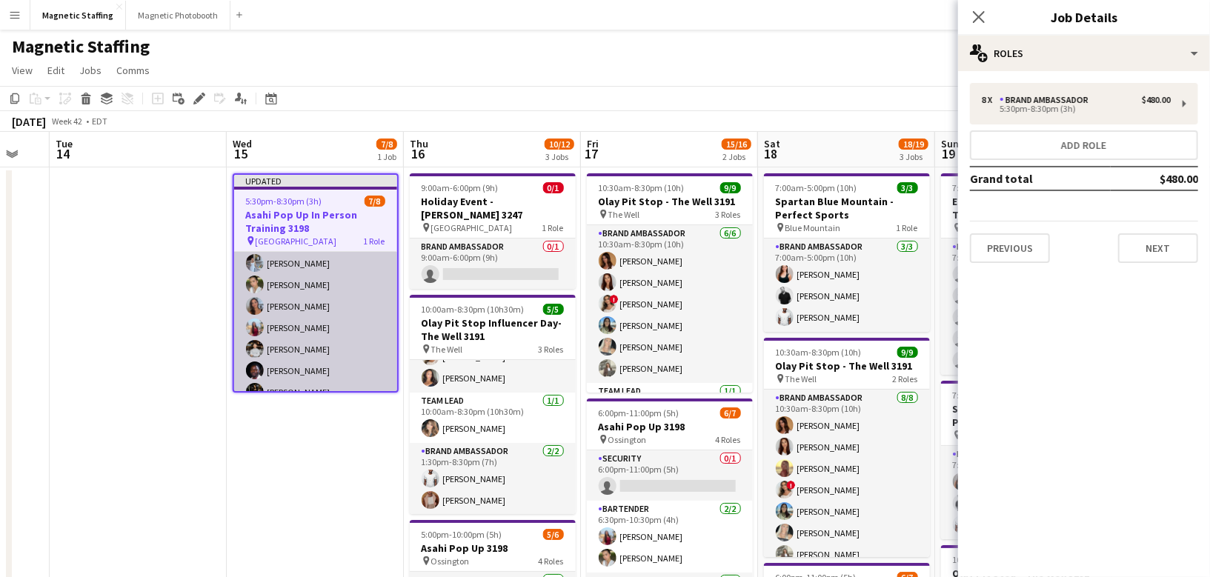
click at [371, 336] on app-card-role "Brand Ambassador 4A 7/8 5:30pm-8:30pm (3h) Heather Siemonsen Mia Truong Diana M…" at bounding box center [315, 327] width 163 height 201
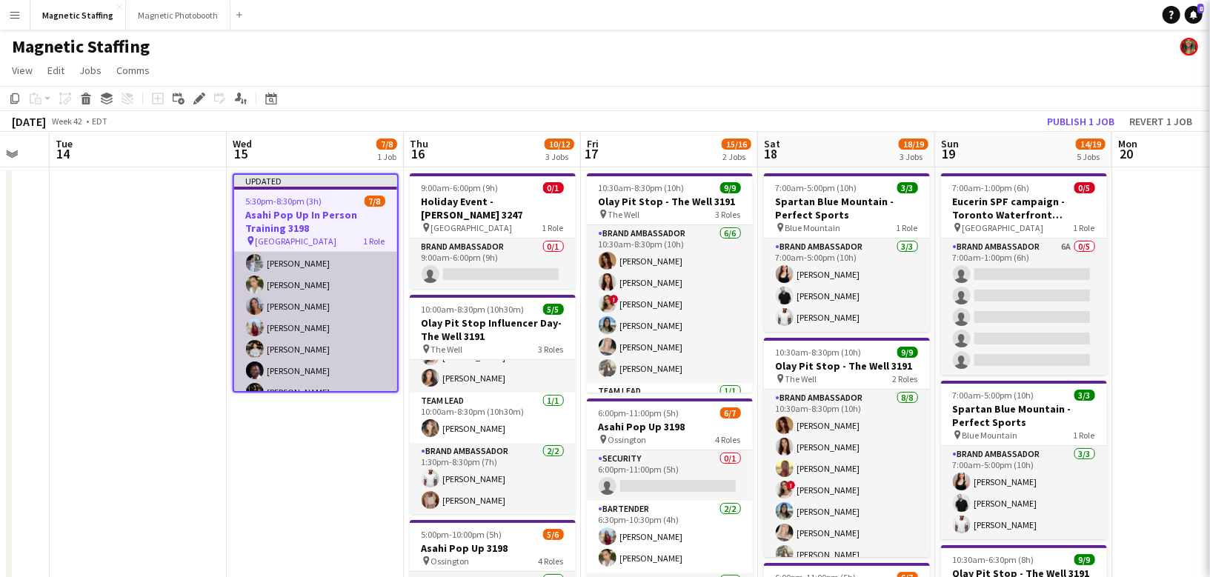
scroll to position [26, 0]
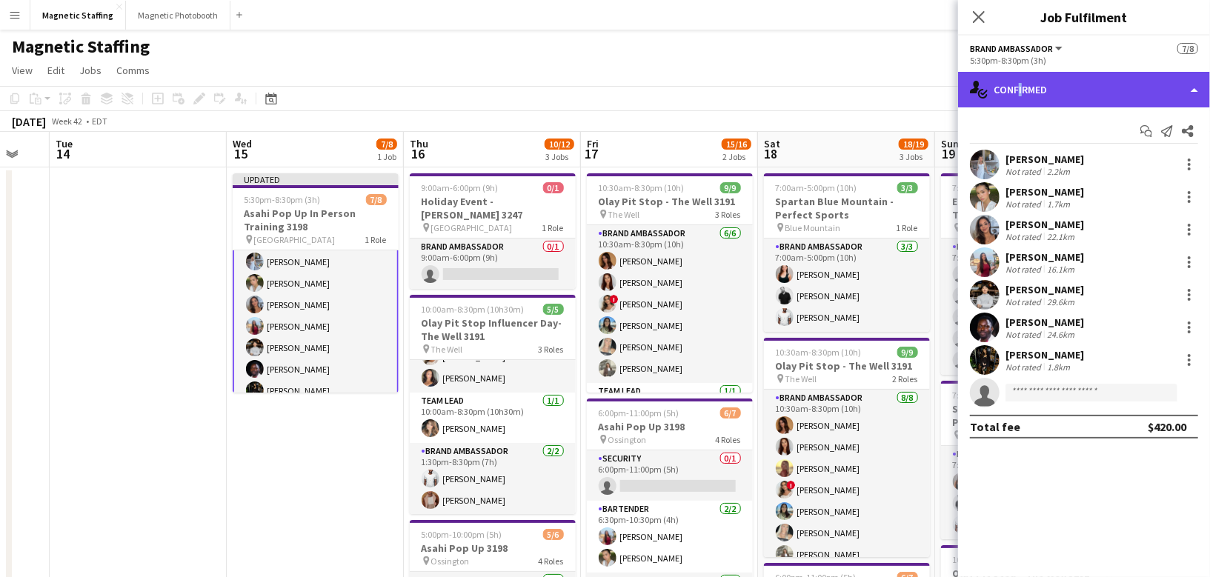
click at [1016, 87] on div "single-neutral-actions-check-2 Confirmed" at bounding box center [1084, 90] width 252 height 36
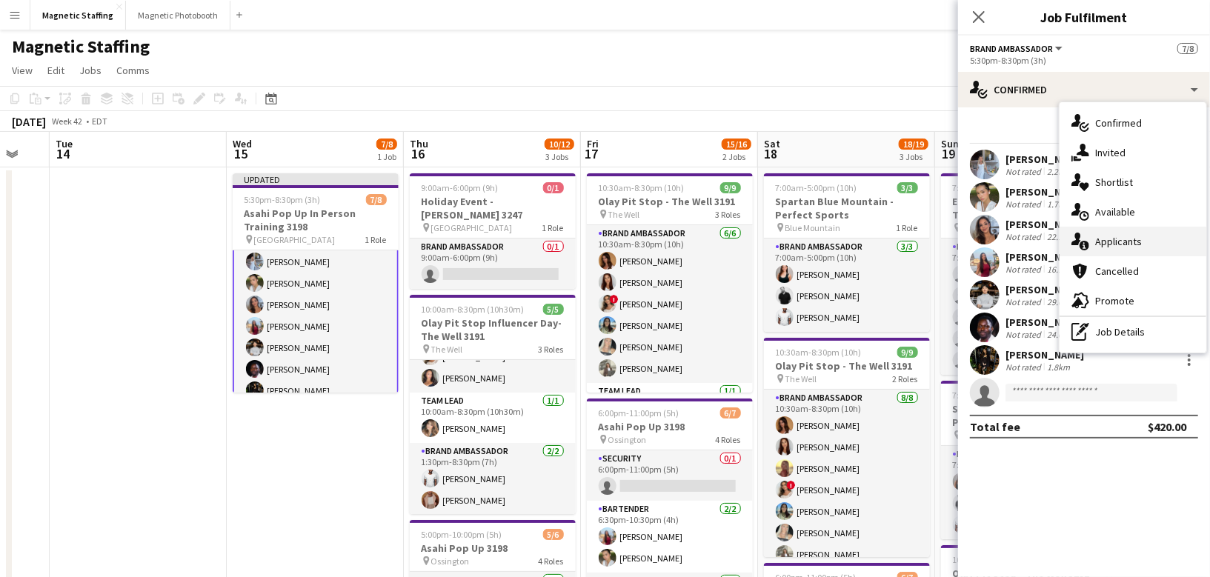
click at [1092, 234] on div "single-neutral-actions-information Applicants" at bounding box center [1133, 242] width 147 height 30
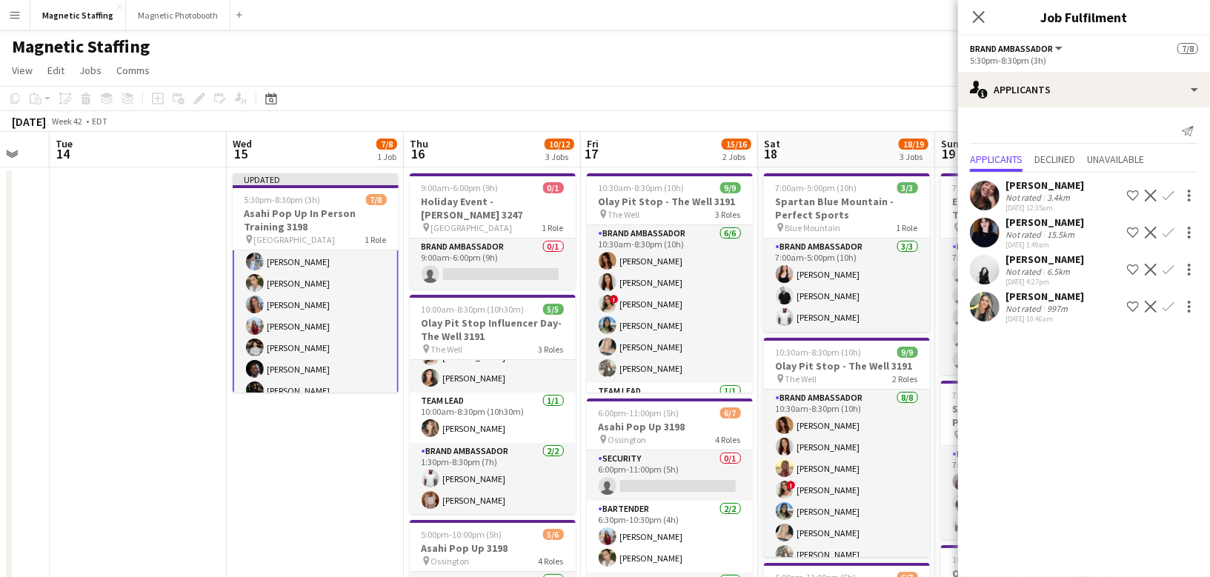
click at [1171, 270] on app-icon "Confirm" at bounding box center [1169, 270] width 12 height 12
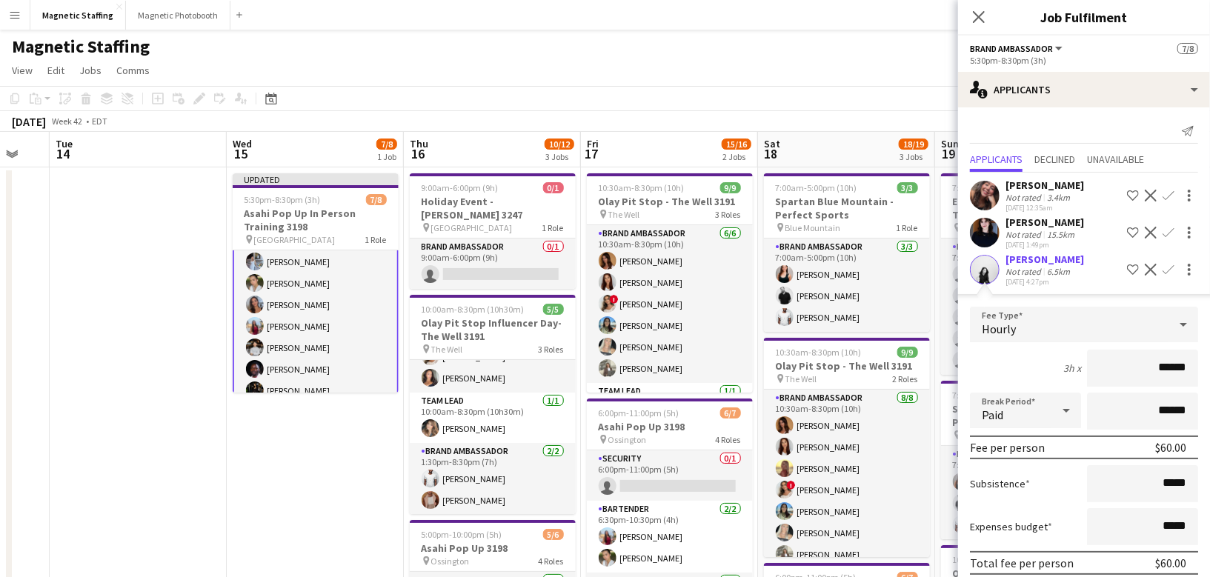
scroll to position [95, 0]
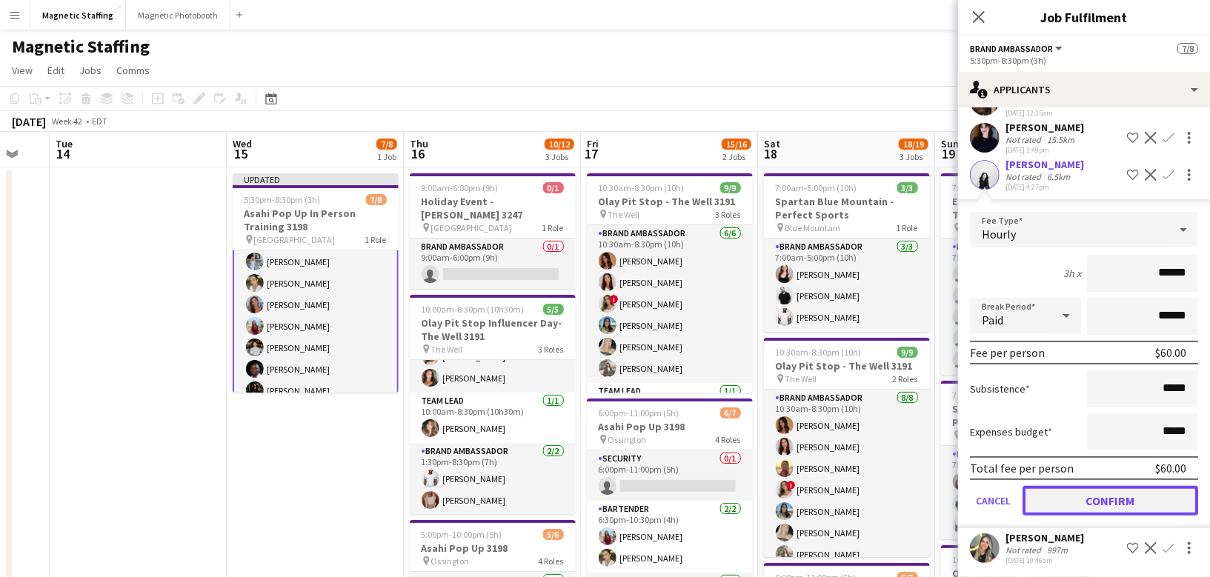
click at [1071, 495] on button "Confirm" at bounding box center [1110, 501] width 176 height 30
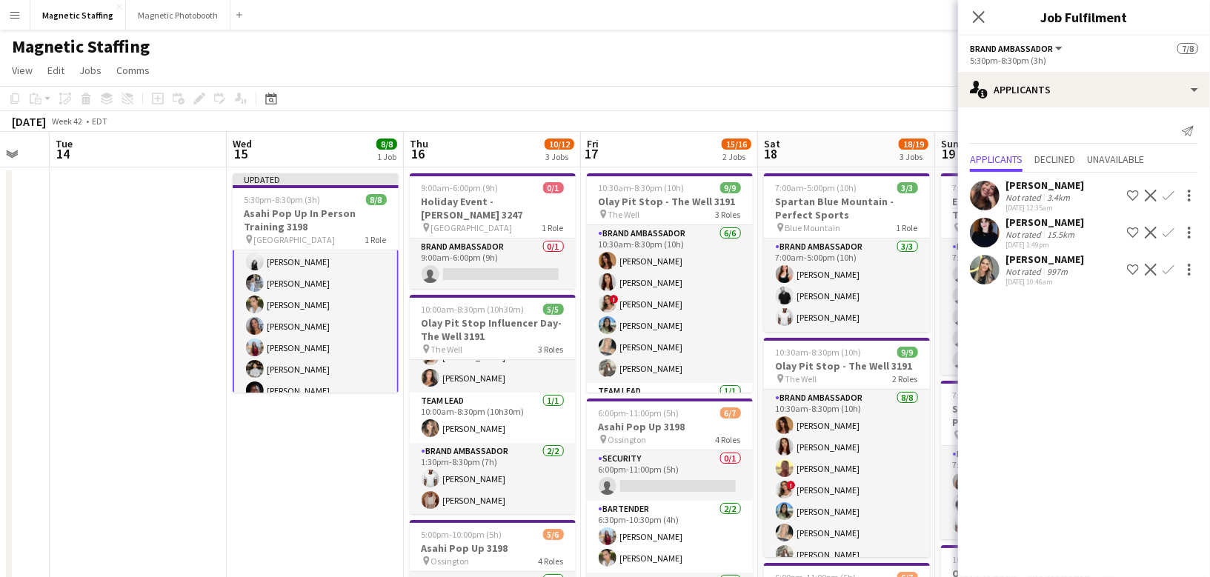
scroll to position [0, 0]
click at [1148, 193] on app-icon "Decline" at bounding box center [1151, 196] width 12 height 12
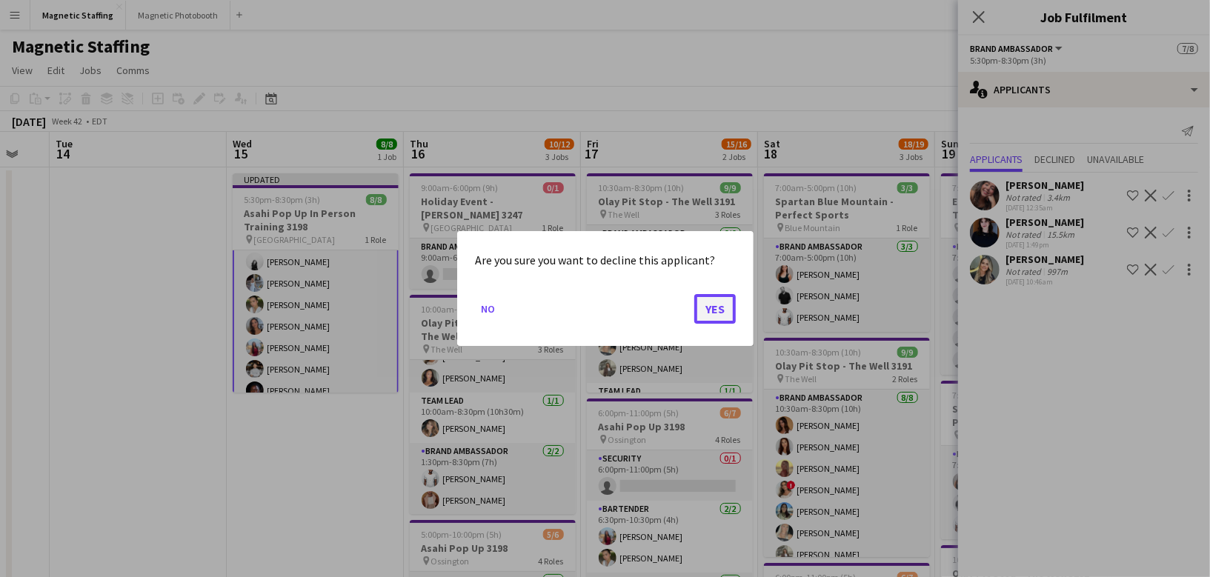
click at [716, 308] on button "Yes" at bounding box center [714, 309] width 41 height 30
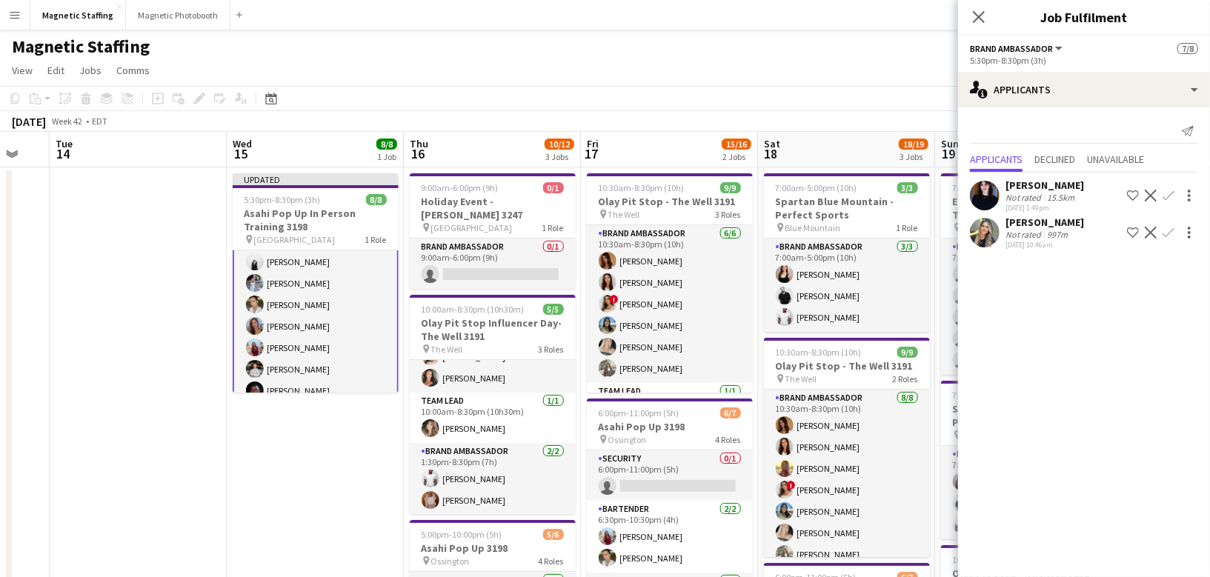
click at [1151, 194] on app-icon "Decline" at bounding box center [1151, 196] width 12 height 12
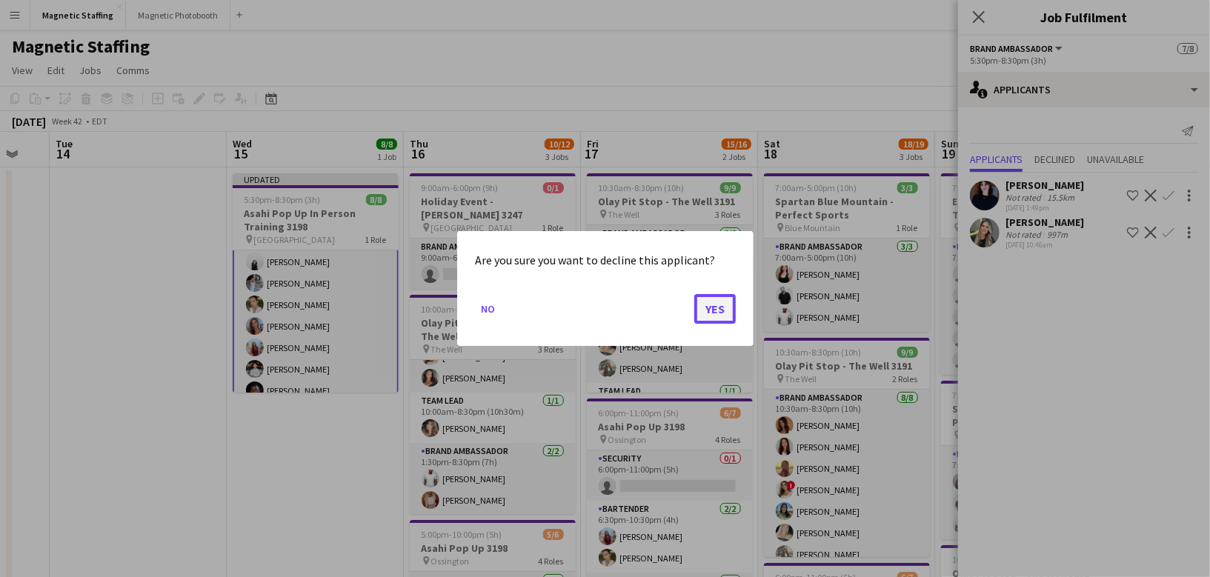
click at [719, 302] on button "Yes" at bounding box center [714, 309] width 41 height 30
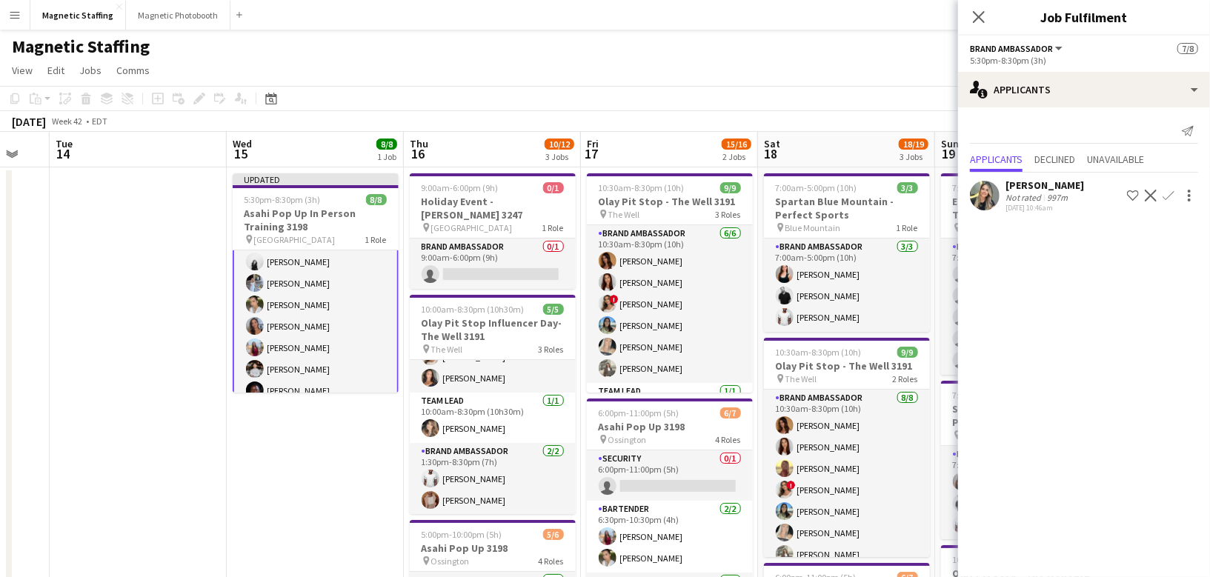
click at [1147, 196] on app-icon "Decline" at bounding box center [1151, 196] width 12 height 12
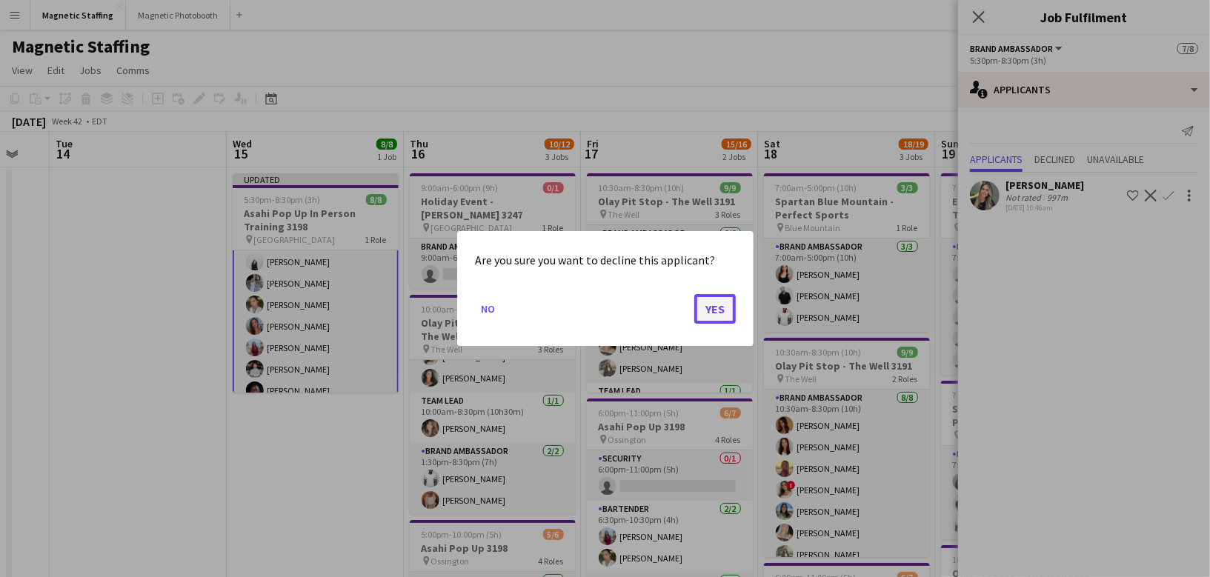
click at [733, 313] on button "Yes" at bounding box center [714, 309] width 41 height 30
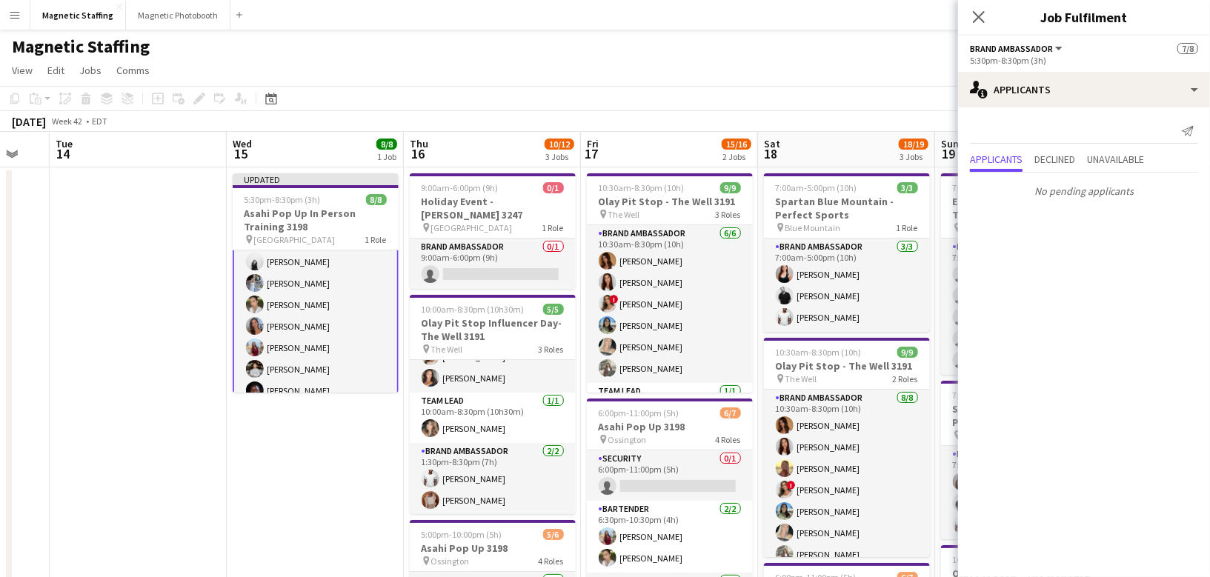
click at [772, 130] on div "October 2025 Week 42 • EDT Publish 1 job Revert 1 job" at bounding box center [605, 121] width 1210 height 21
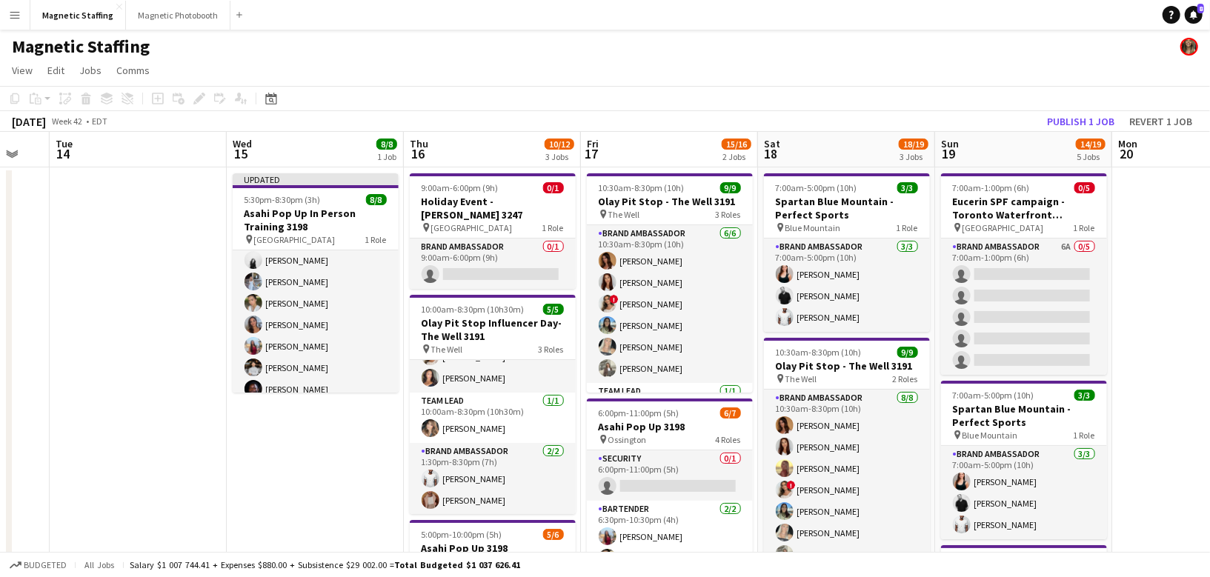
scroll to position [24, 0]
click at [1076, 119] on button "Publish 1 job" at bounding box center [1080, 121] width 79 height 19
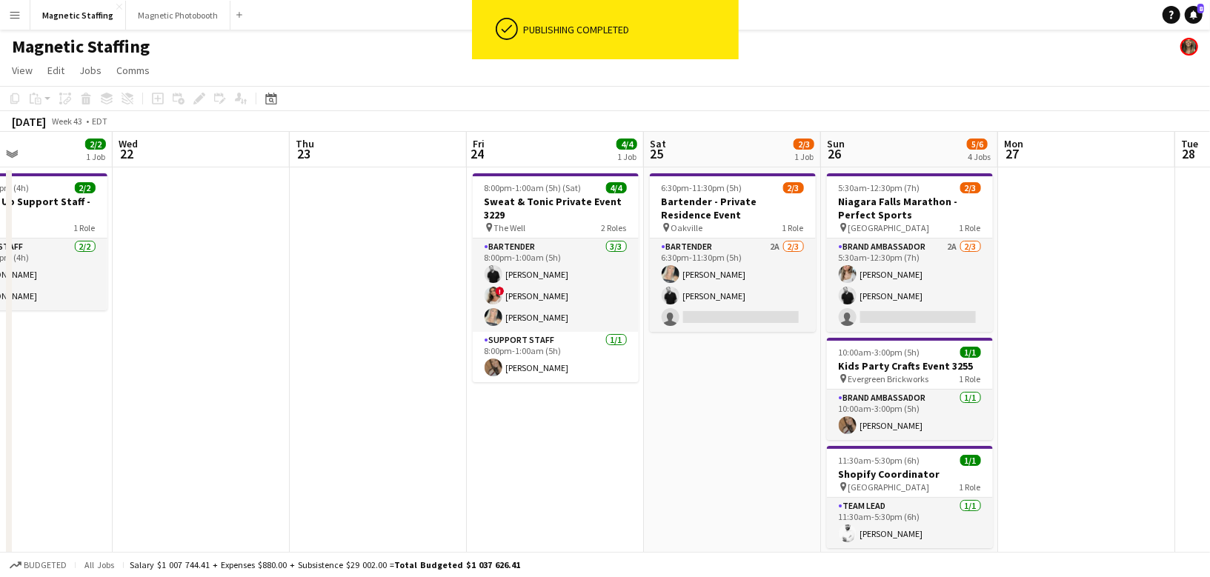
scroll to position [0, 613]
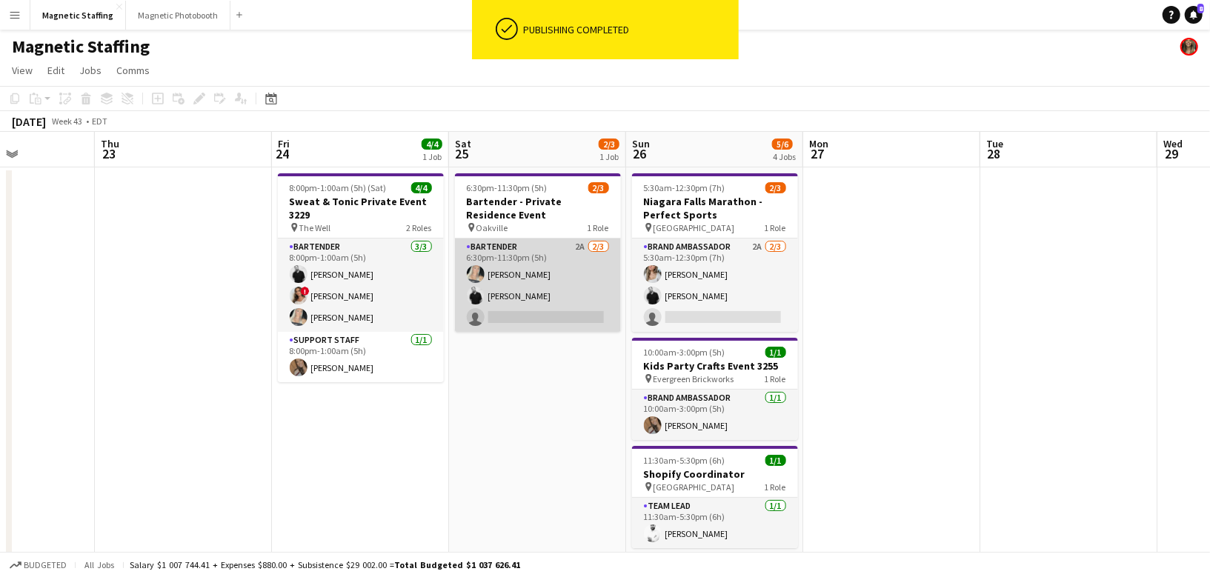
click at [549, 309] on app-card-role "Bartender 2A 2/3 6:30pm-11:30pm (5h) Maija Dekoker jean-philippe roy single-neu…" at bounding box center [538, 285] width 166 height 93
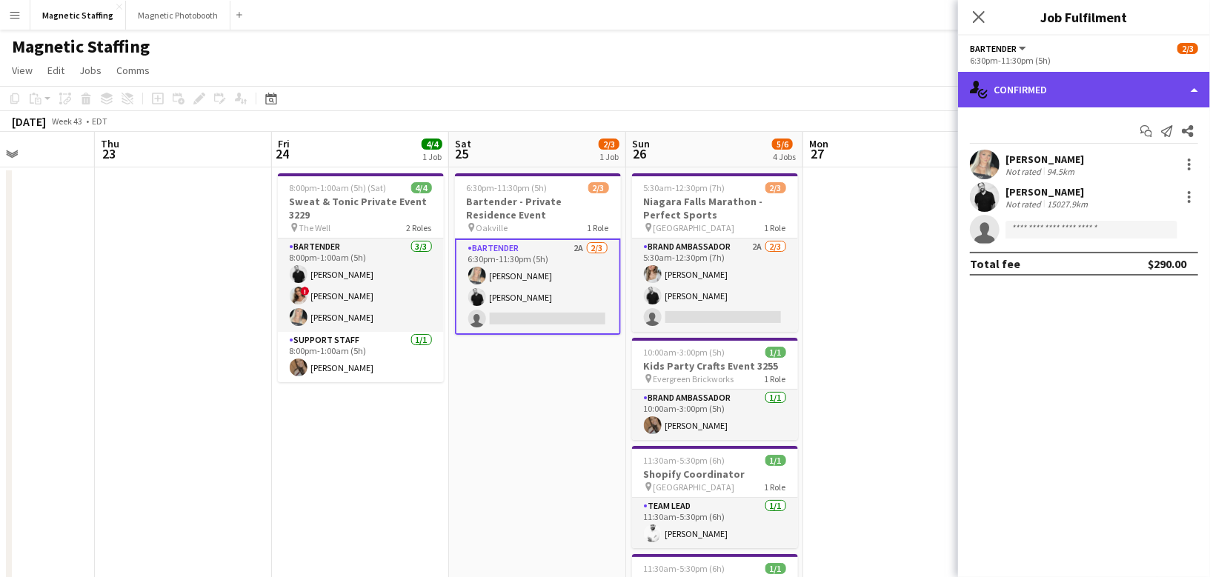
click at [1118, 89] on div "single-neutral-actions-check-2 Confirmed" at bounding box center [1084, 90] width 252 height 36
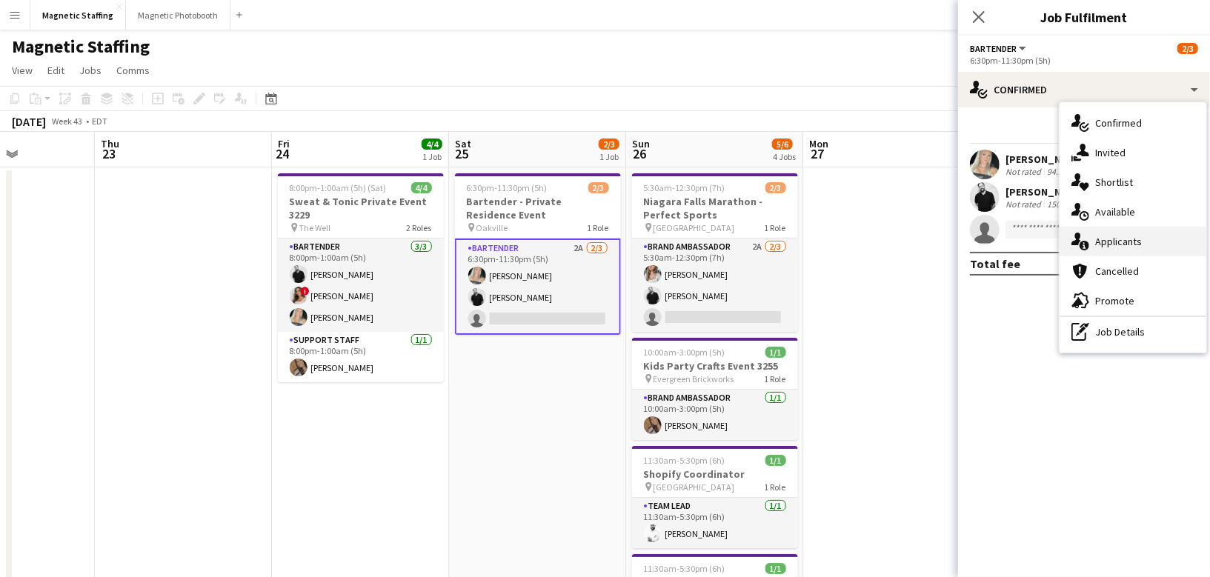
click at [1117, 241] on span "Applicants" at bounding box center [1118, 241] width 47 height 13
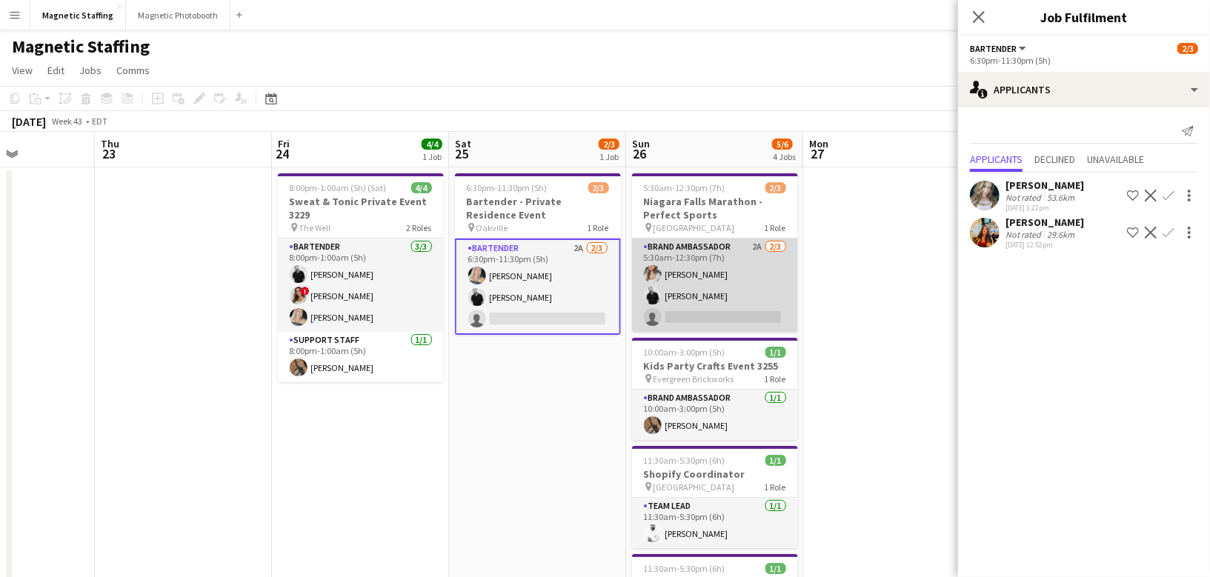
click at [664, 299] on app-card-role "Brand Ambassador 2A 2/3 5:30am-12:30pm (7h) Sabrina McCaskill jean-philippe roy…" at bounding box center [715, 285] width 166 height 93
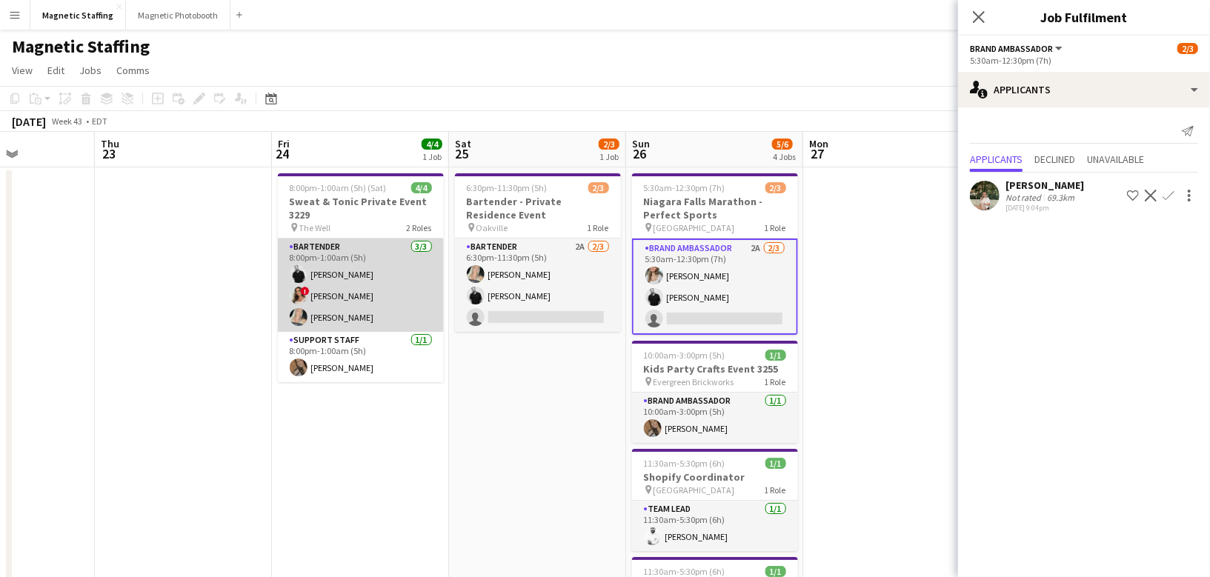
click at [298, 314] on app-user-avatar at bounding box center [299, 317] width 18 height 18
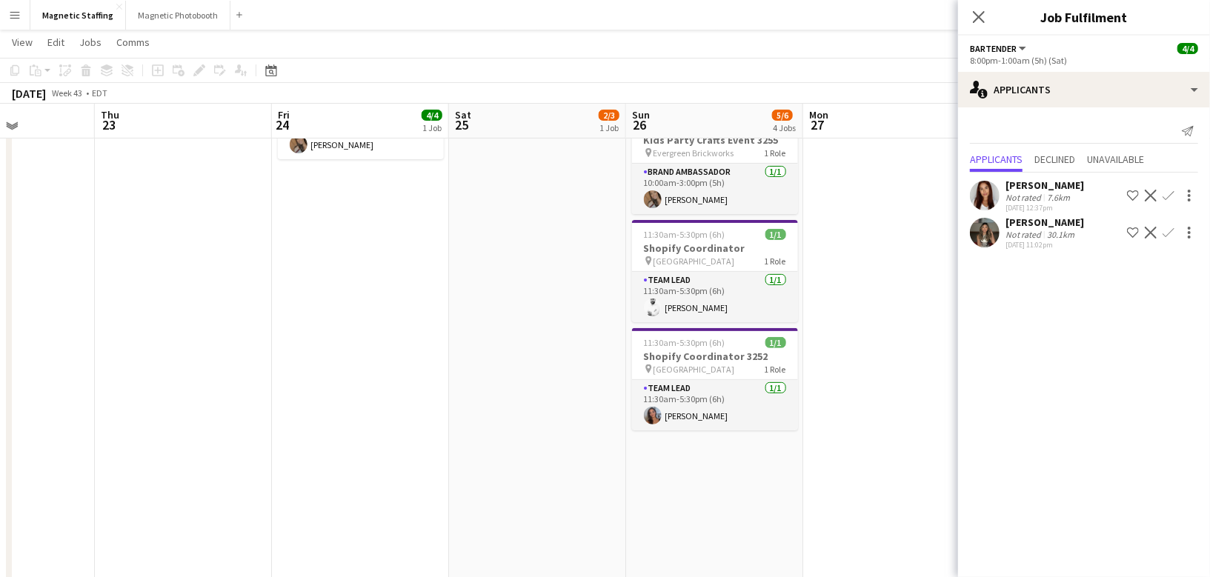
scroll to position [224, 0]
click at [272, 74] on icon "Date picker" at bounding box center [271, 70] width 12 height 12
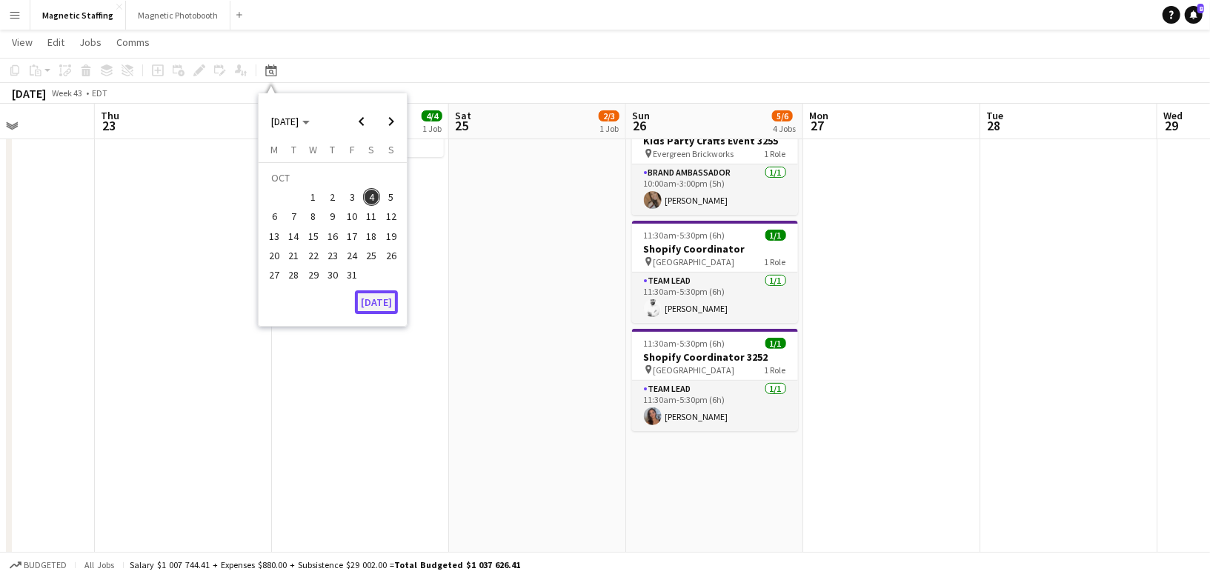
click at [365, 302] on button "[DATE]" at bounding box center [376, 302] width 43 height 24
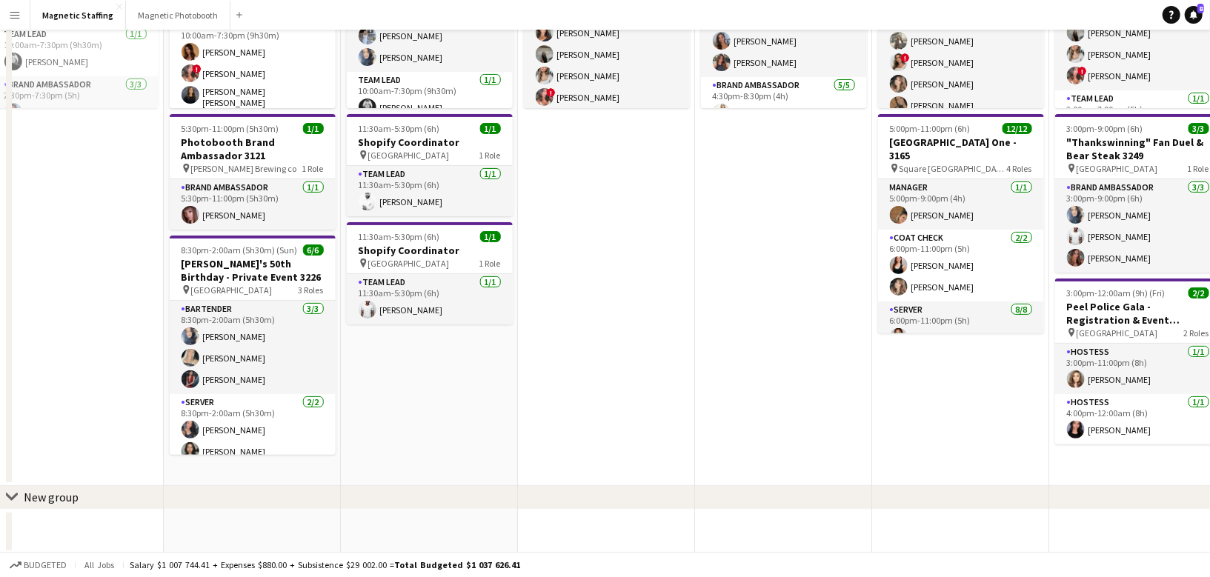
scroll to position [0, 0]
